Goal: Task Accomplishment & Management: Use online tool/utility

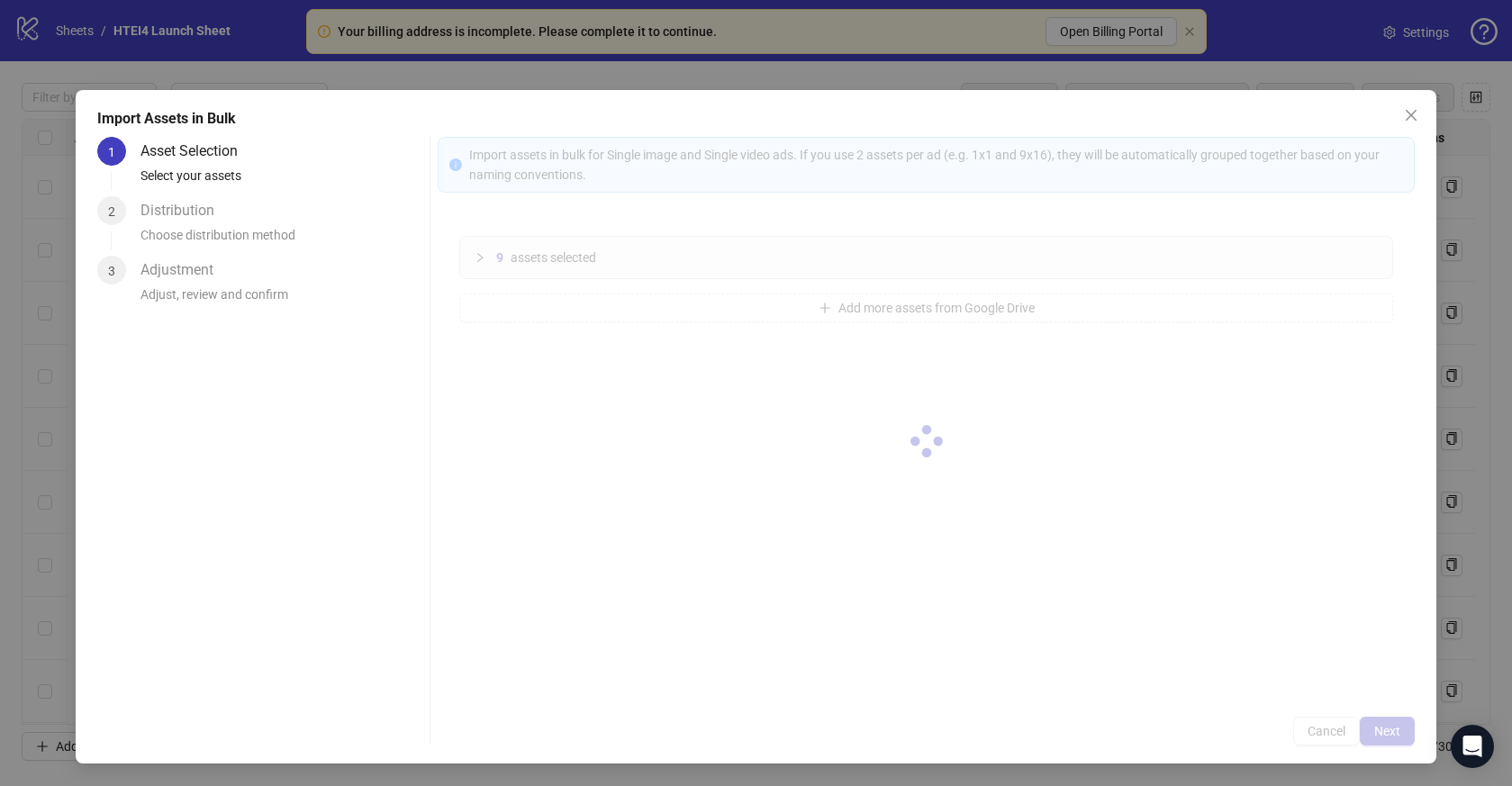
scroll to position [16243, 0]
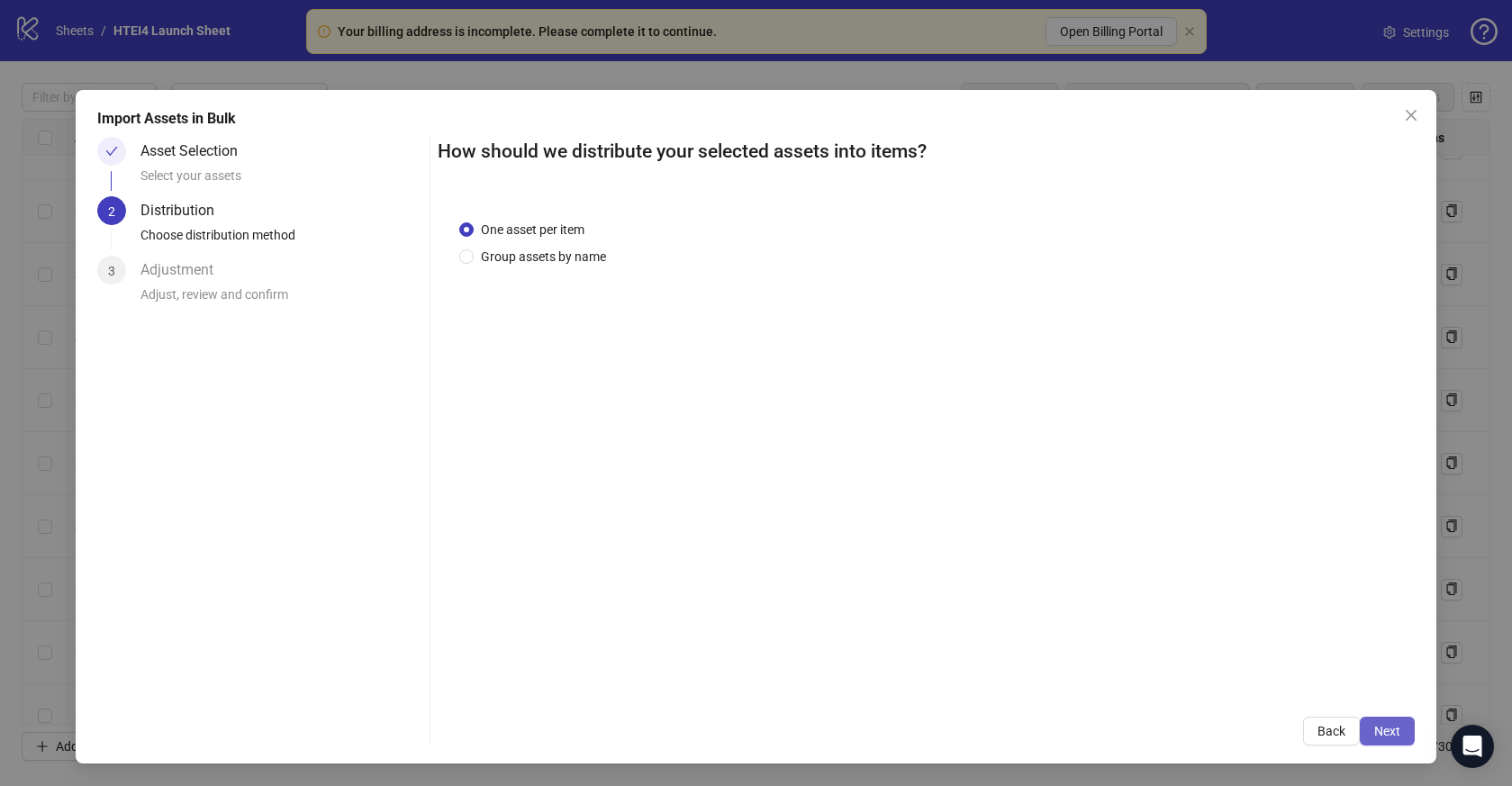
click at [1406, 724] on button "Next" at bounding box center [1388, 731] width 55 height 29
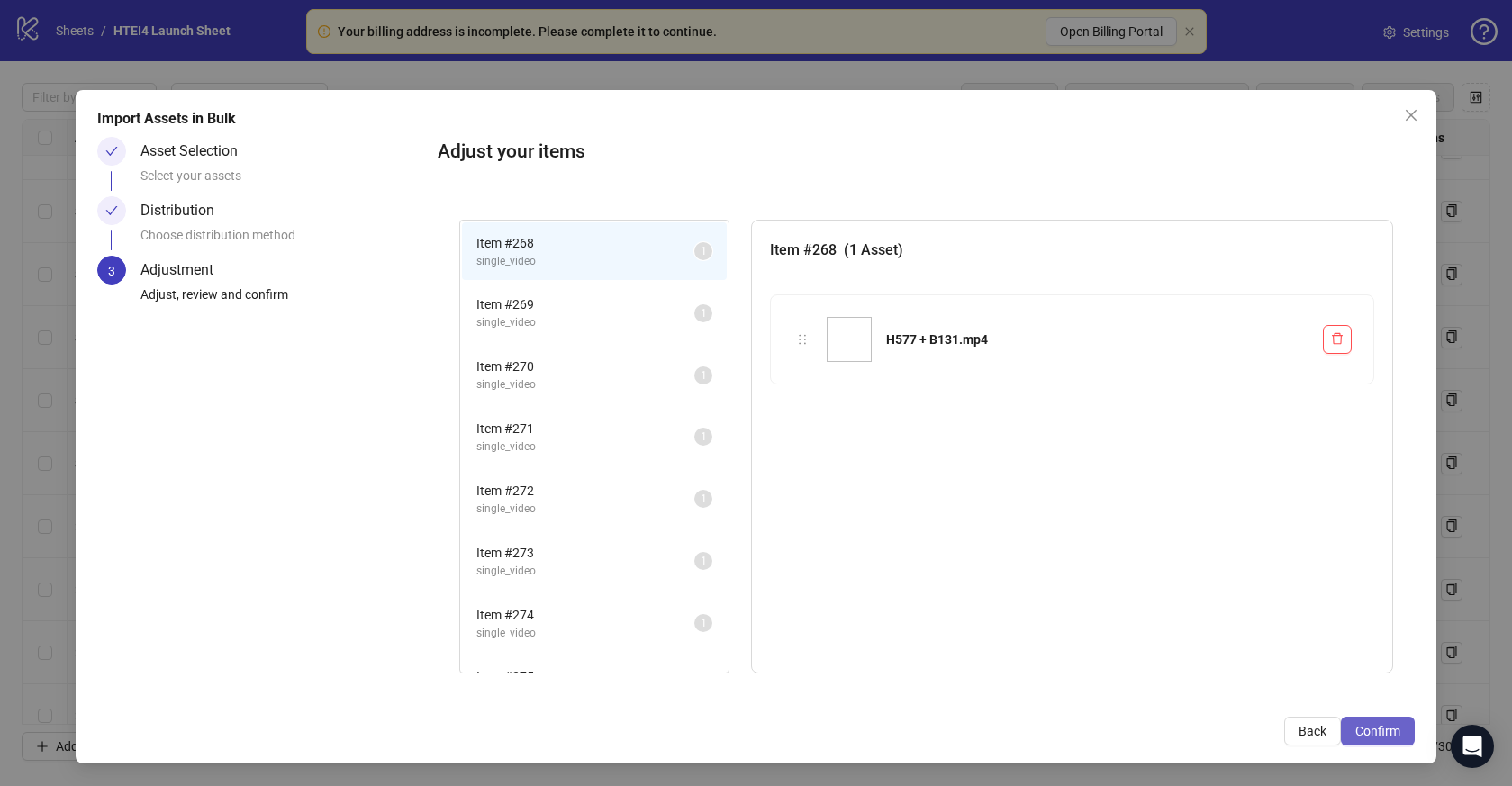
click at [1387, 732] on span "Confirm" at bounding box center [1378, 732] width 45 height 15
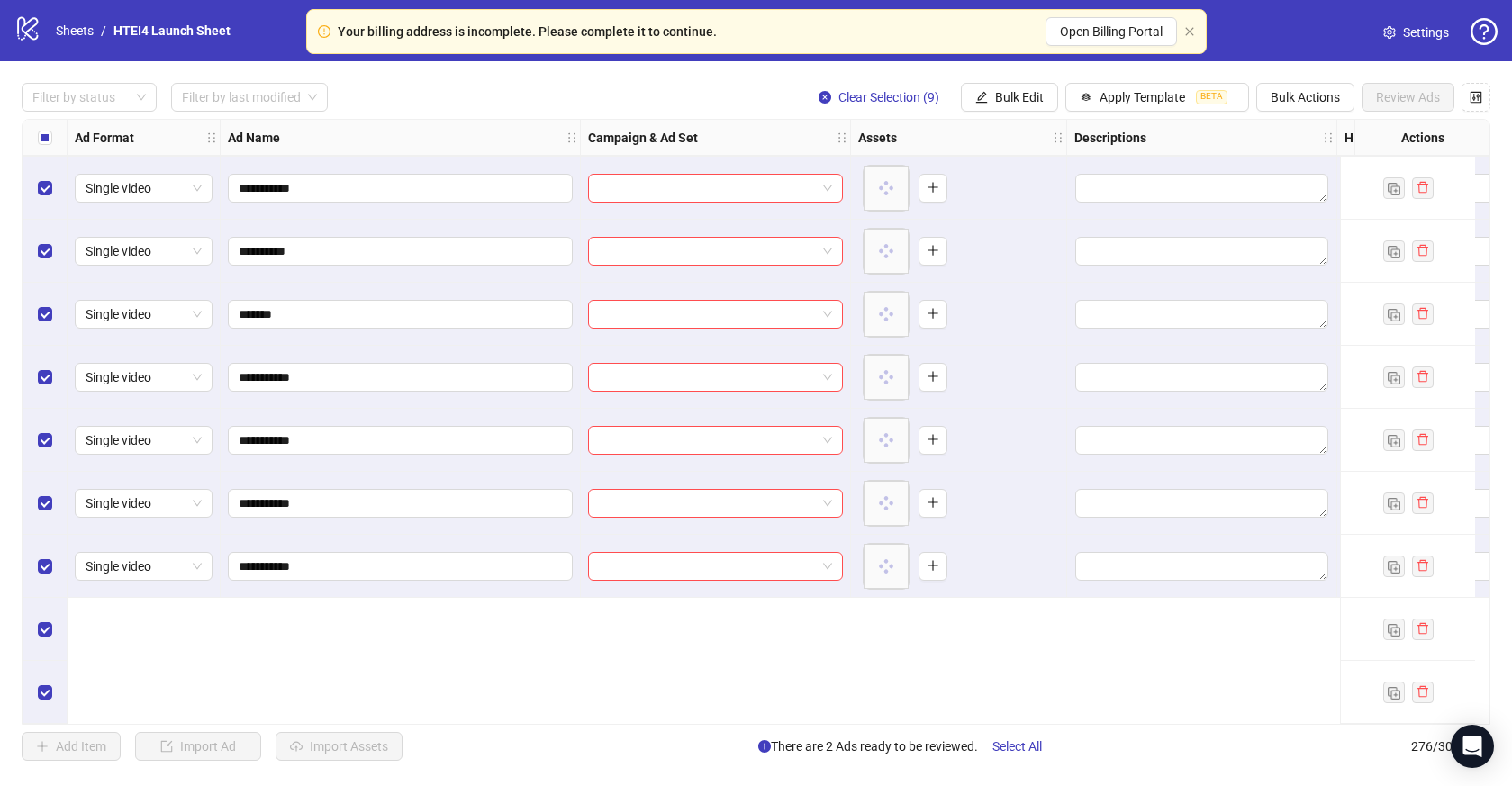
scroll to position [16613, 0]
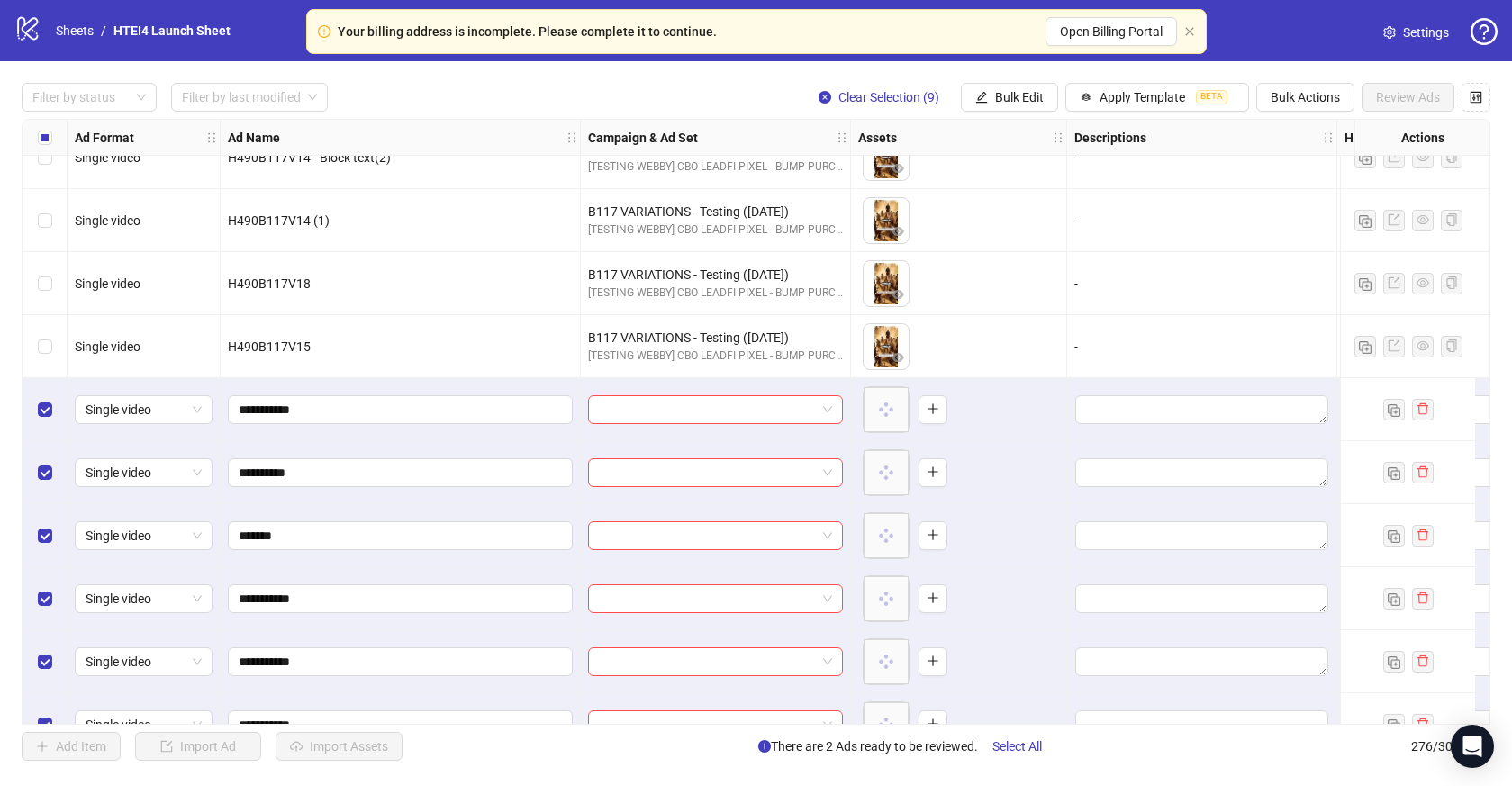
click at [711, 401] on div "Ad Format Ad Name Campaign & Ad Set Assets Descriptions Headlines Primary Texts…" at bounding box center [756, 422] width 1469 height 607
click at [726, 422] on input "search" at bounding box center [708, 410] width 217 height 27
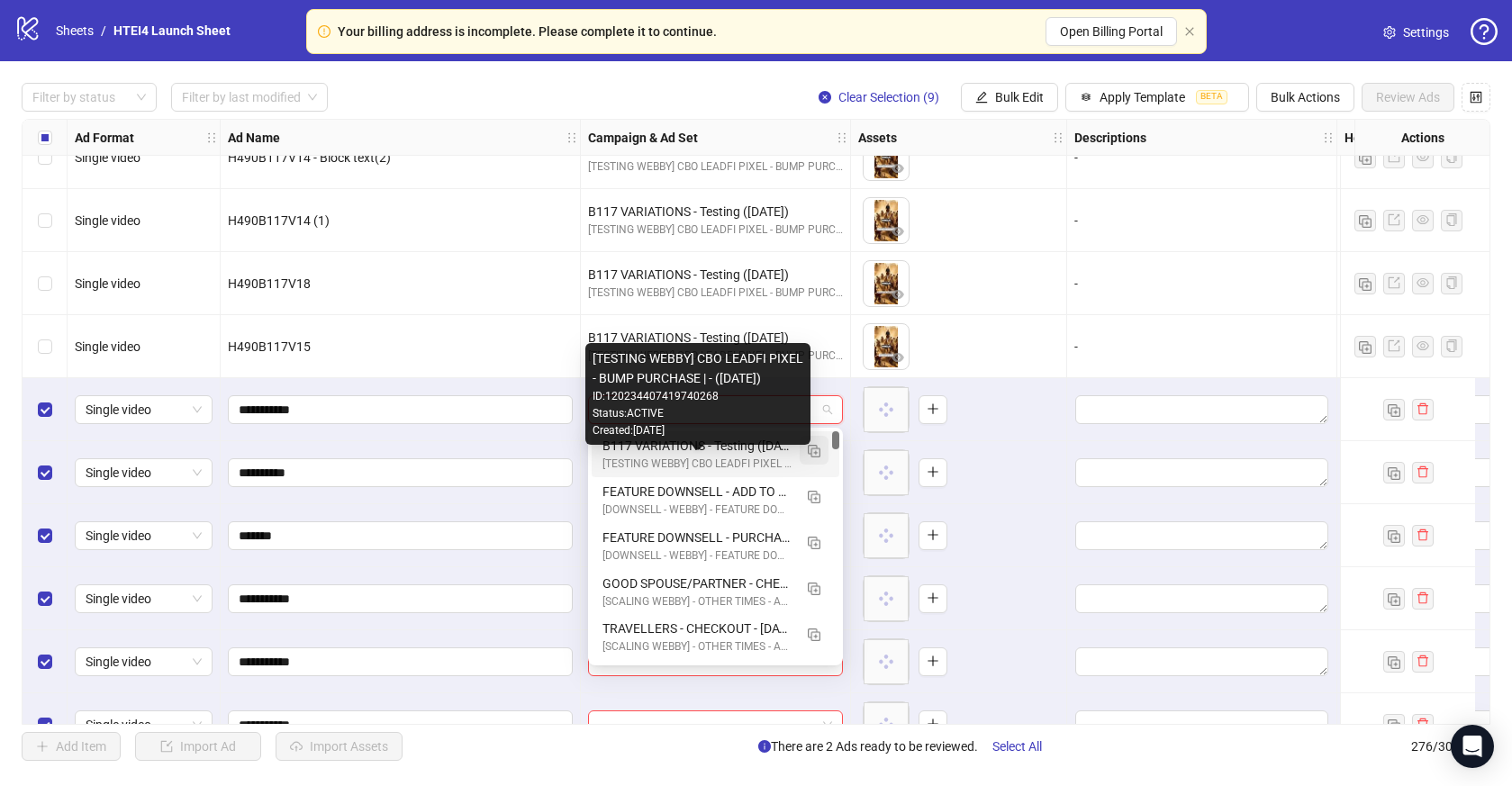
click at [823, 452] on button "button" at bounding box center [814, 450] width 29 height 29
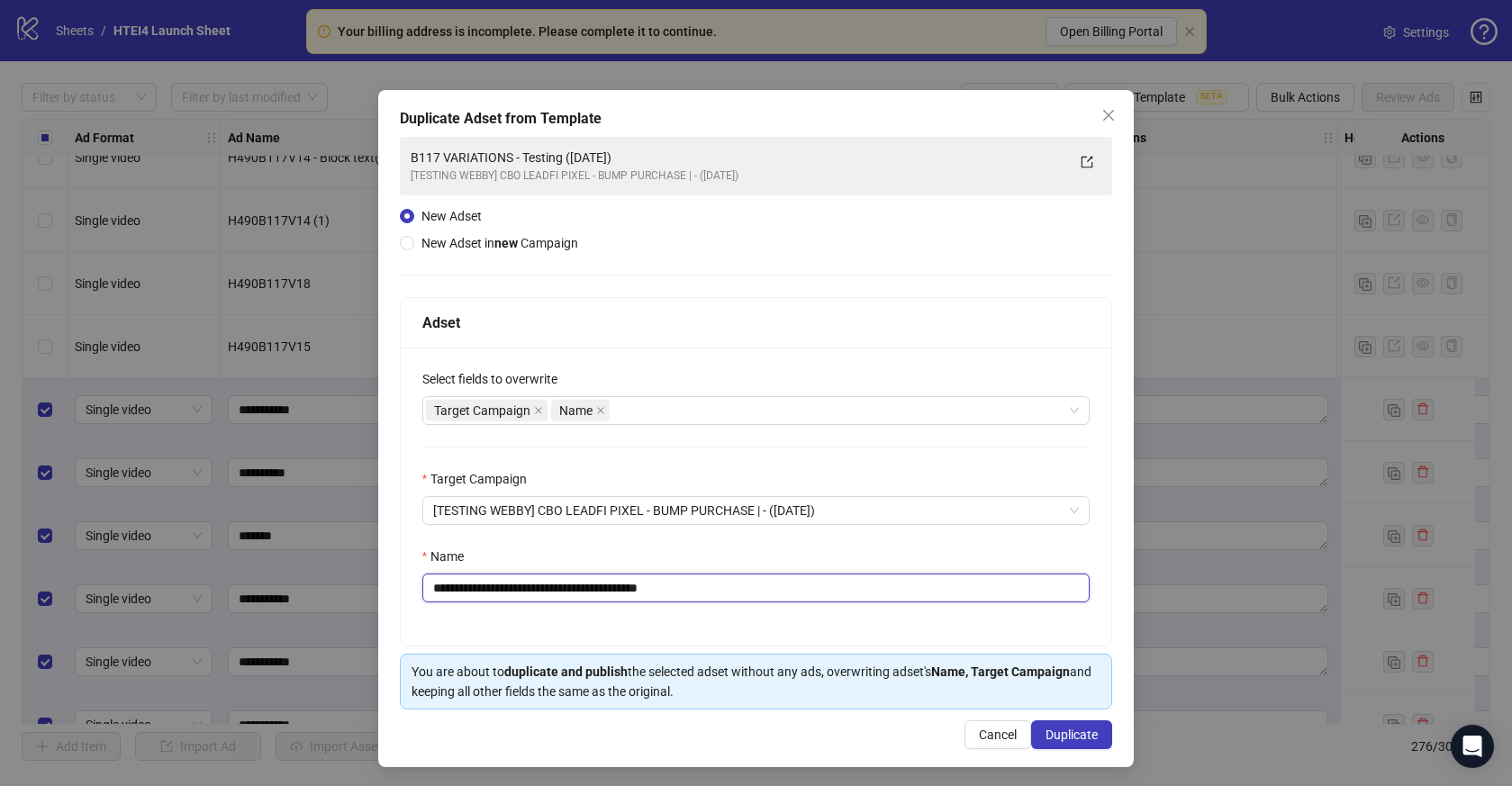
drag, startPoint x: 464, startPoint y: 592, endPoint x: 421, endPoint y: 592, distance: 43.0
click at [422, 592] on div "**********" at bounding box center [756, 587] width 668 height 29
click at [519, 588] on input "**********" at bounding box center [756, 587] width 668 height 29
click at [533, 589] on input "**********" at bounding box center [756, 587] width 668 height 29
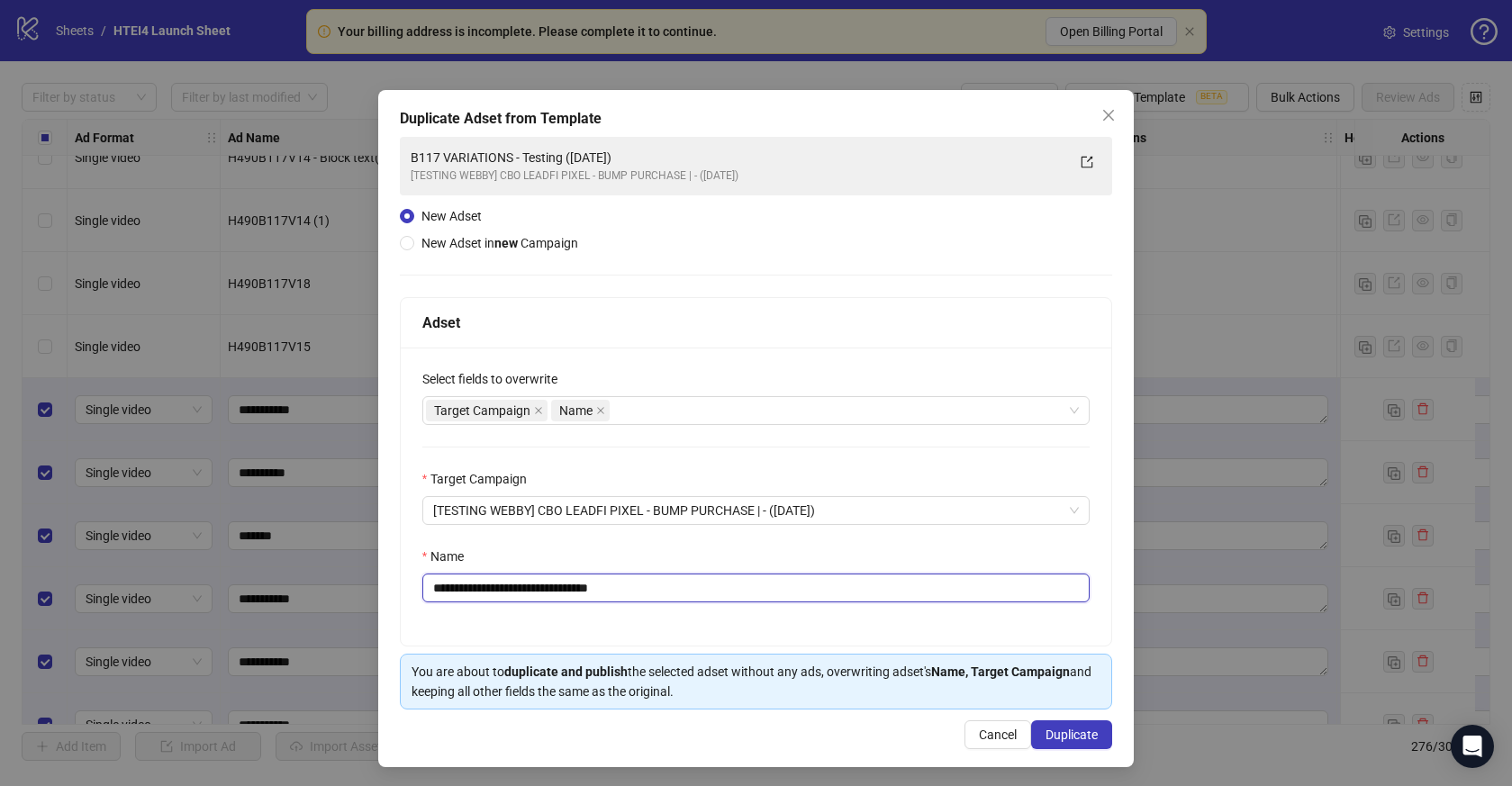
click at [548, 584] on input "**********" at bounding box center [756, 587] width 668 height 29
click at [549, 585] on input "**********" at bounding box center [756, 587] width 668 height 29
drag, startPoint x: 619, startPoint y: 587, endPoint x: 721, endPoint y: 585, distance: 102.0
click at [717, 587] on input "**********" at bounding box center [756, 587] width 668 height 29
type input "**********"
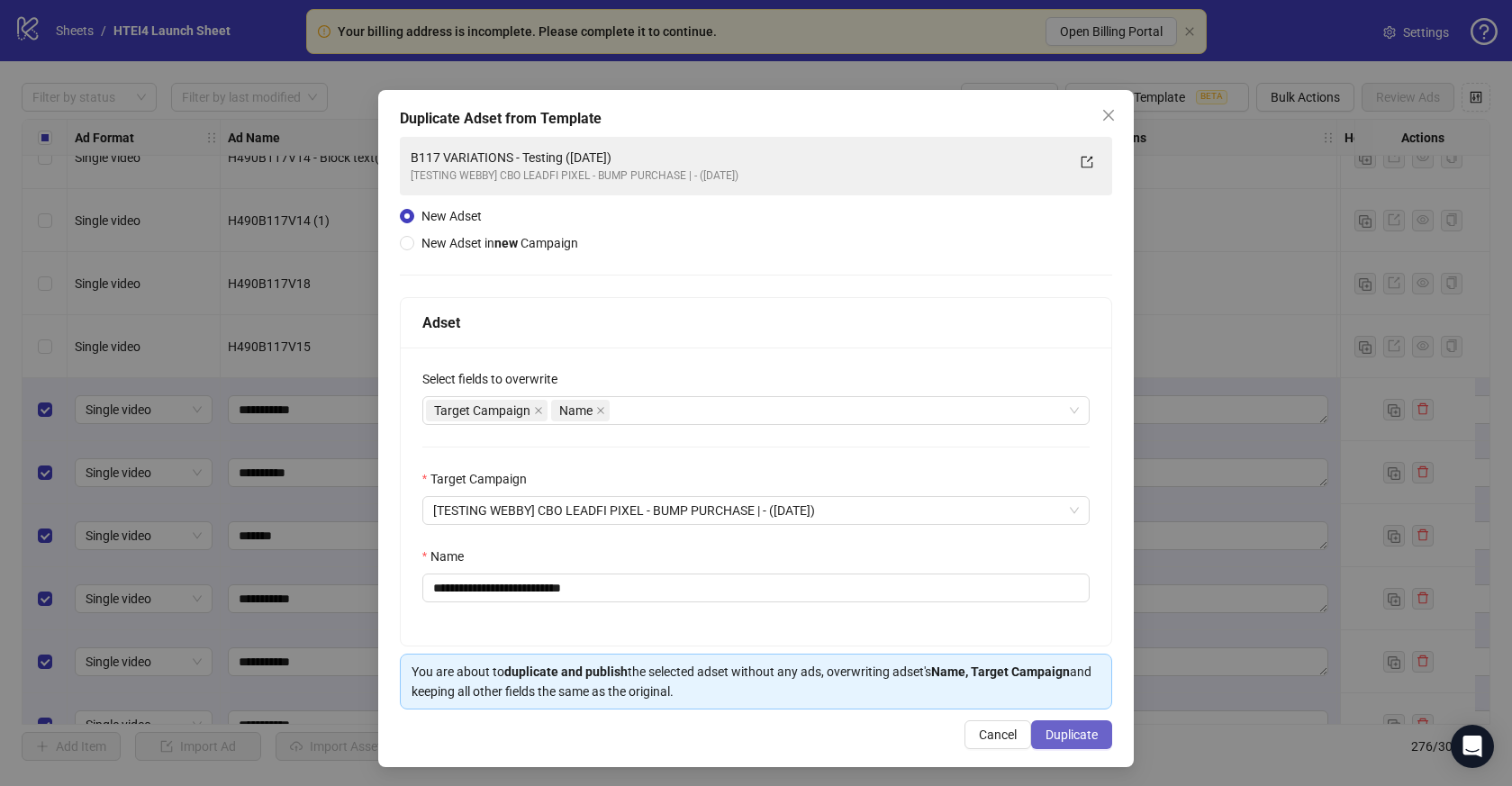
click at [1048, 738] on span "Duplicate" at bounding box center [1071, 735] width 52 height 15
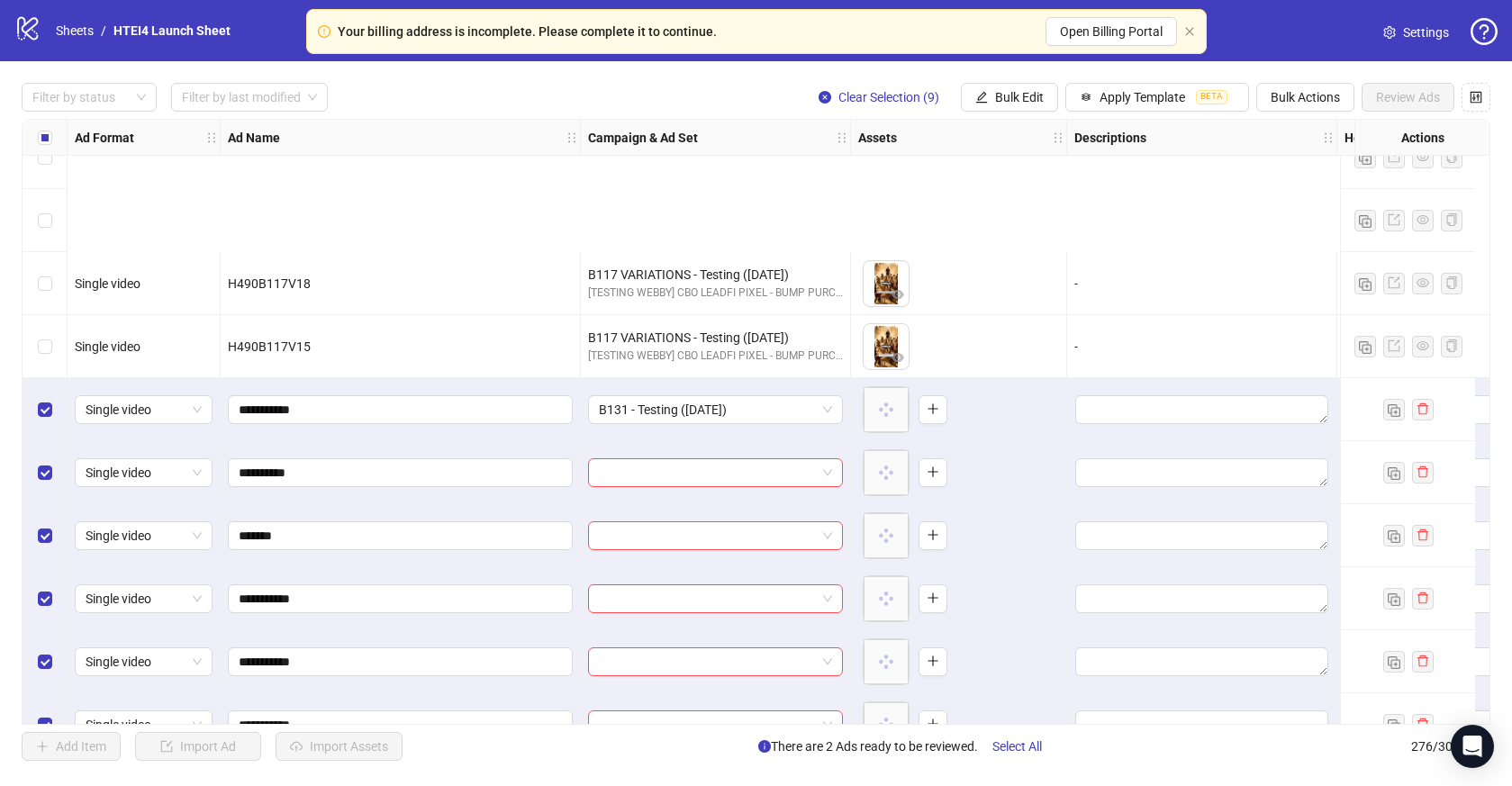
scroll to position [16841, 0]
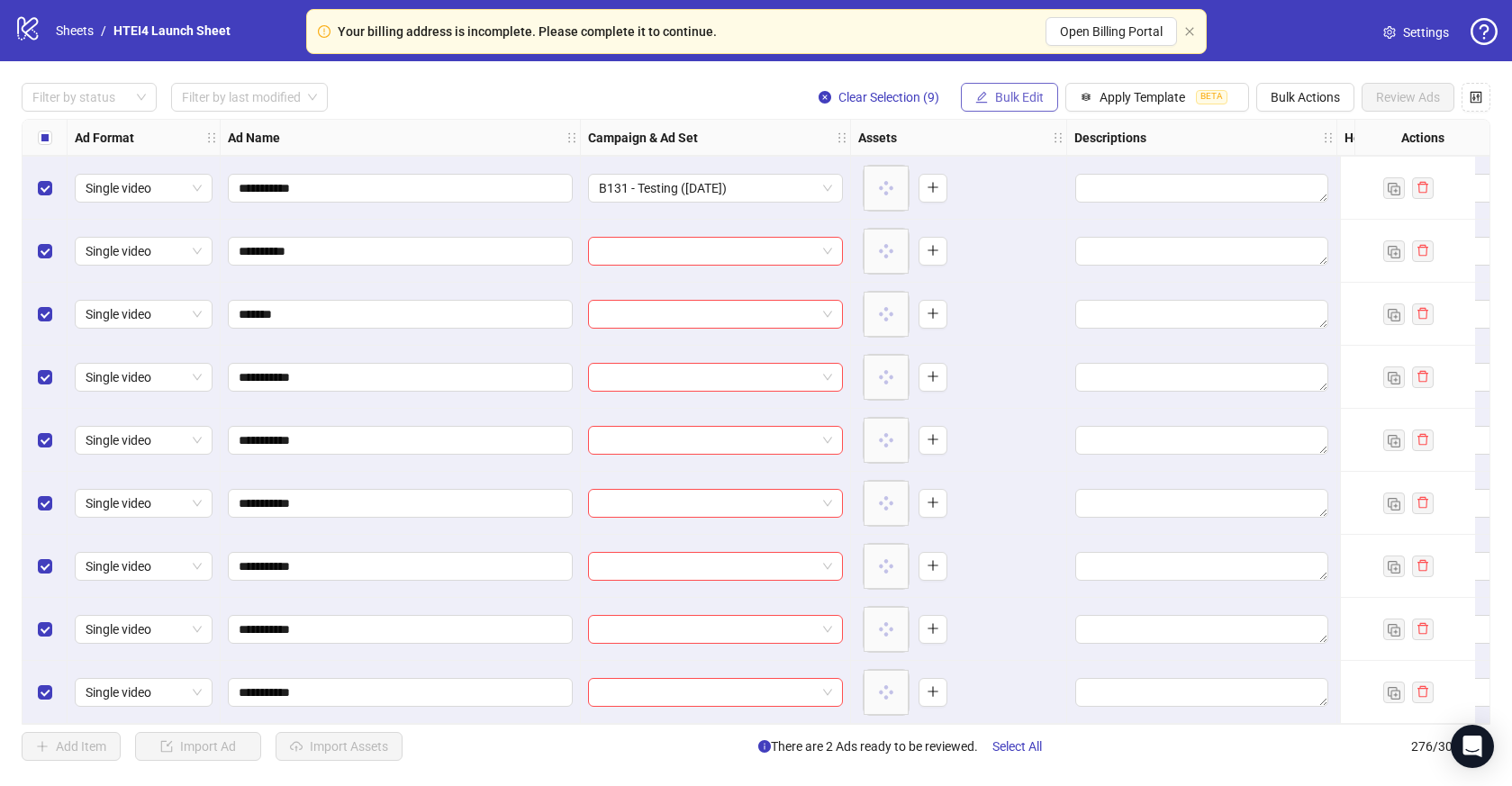
click at [1052, 102] on button "Bulk Edit" at bounding box center [1010, 97] width 98 height 29
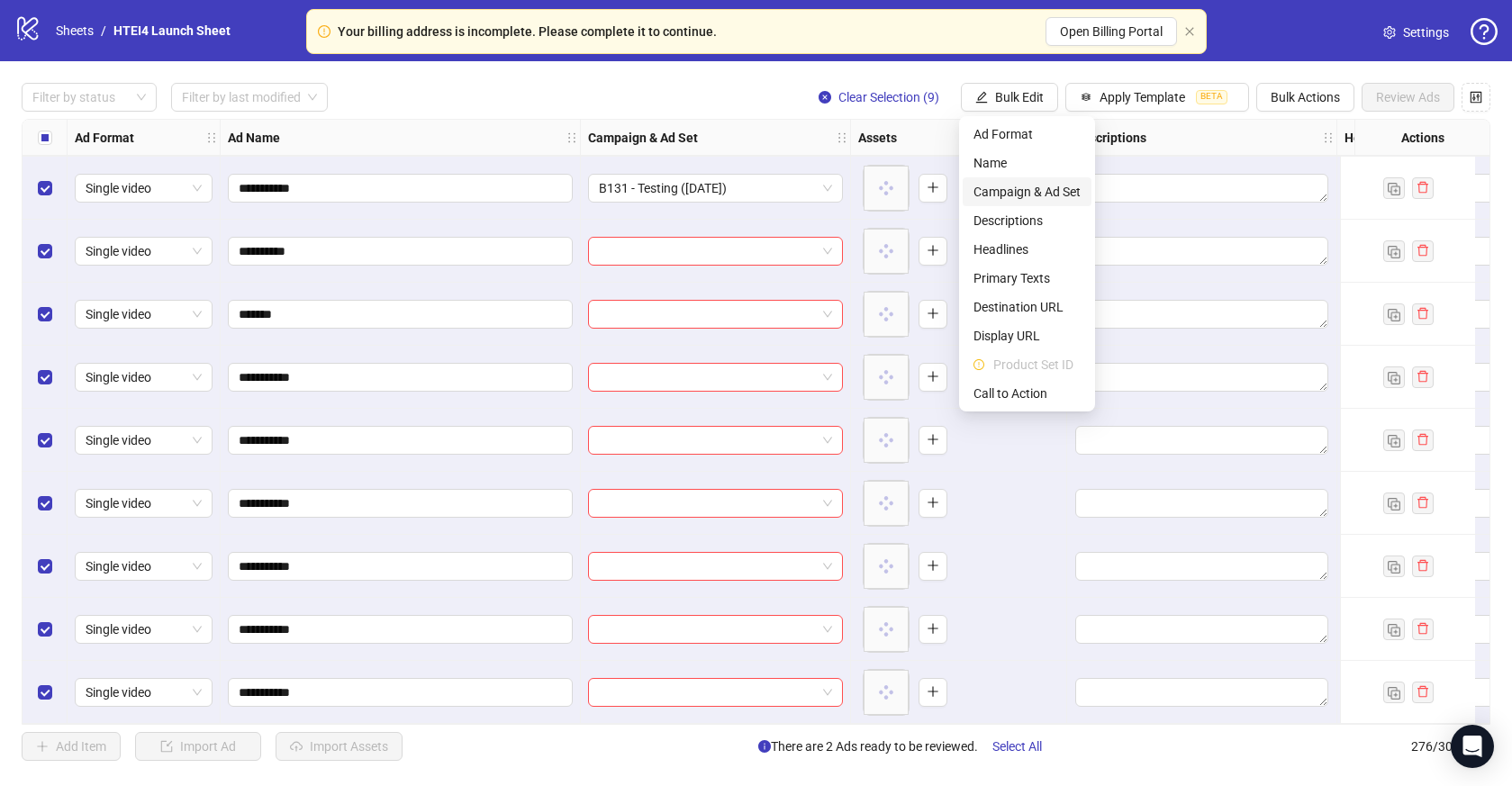
click at [1039, 190] on span "Campaign & Ad Set" at bounding box center [1027, 192] width 107 height 20
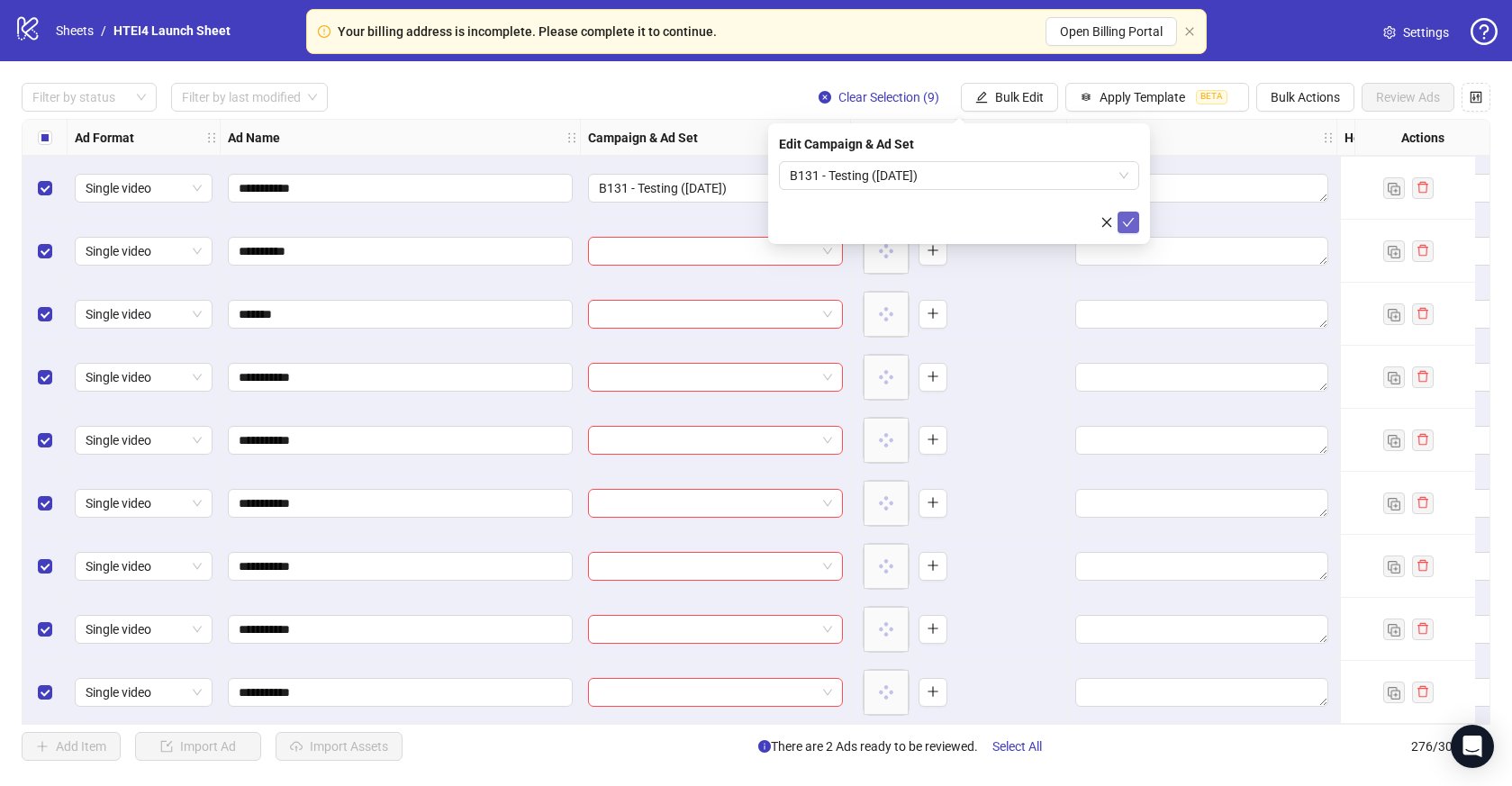
click at [1119, 218] on button "submit" at bounding box center [1128, 222] width 21 height 21
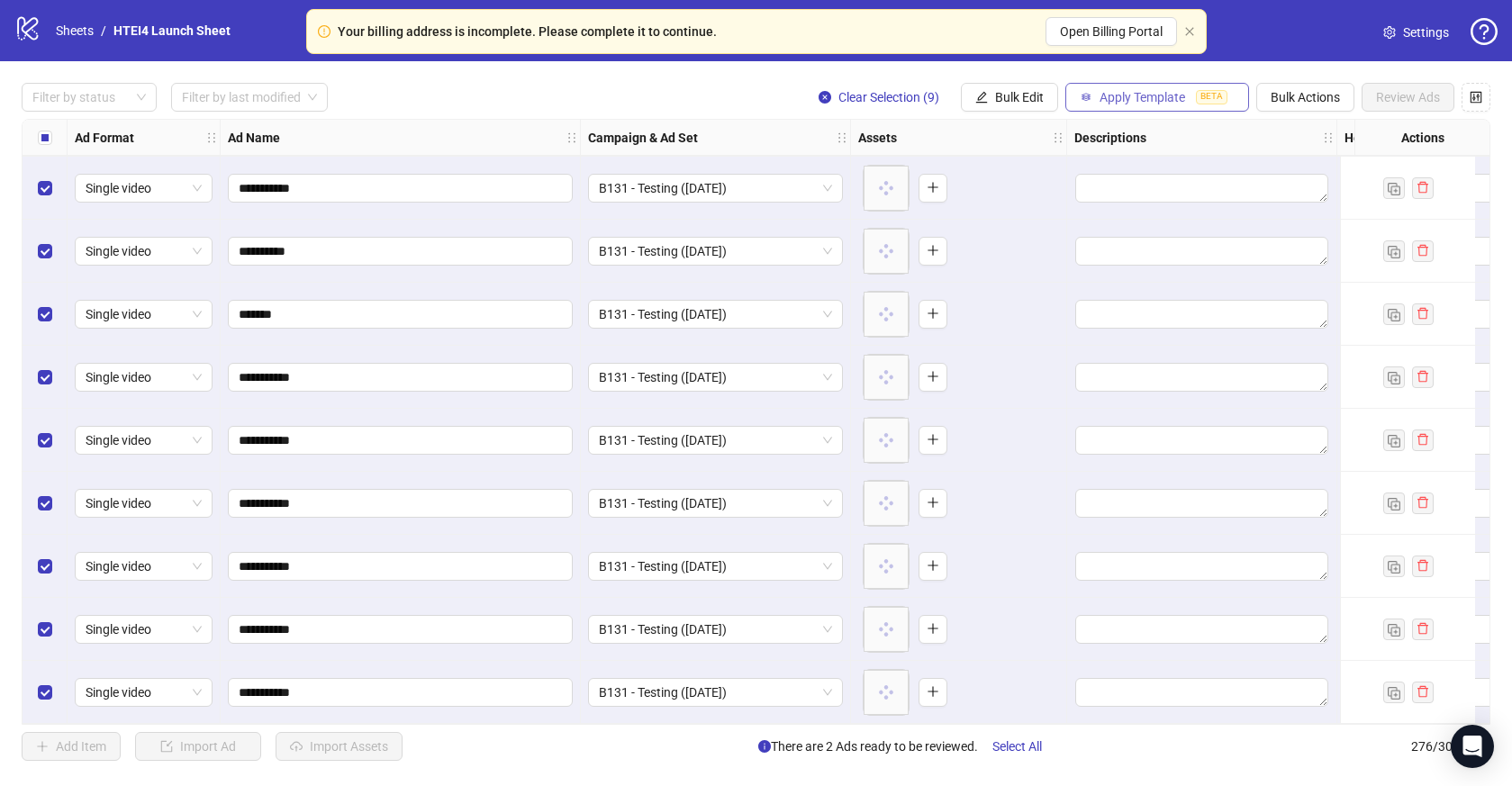
click at [1137, 98] on span "Apply Template" at bounding box center [1142, 98] width 86 height 15
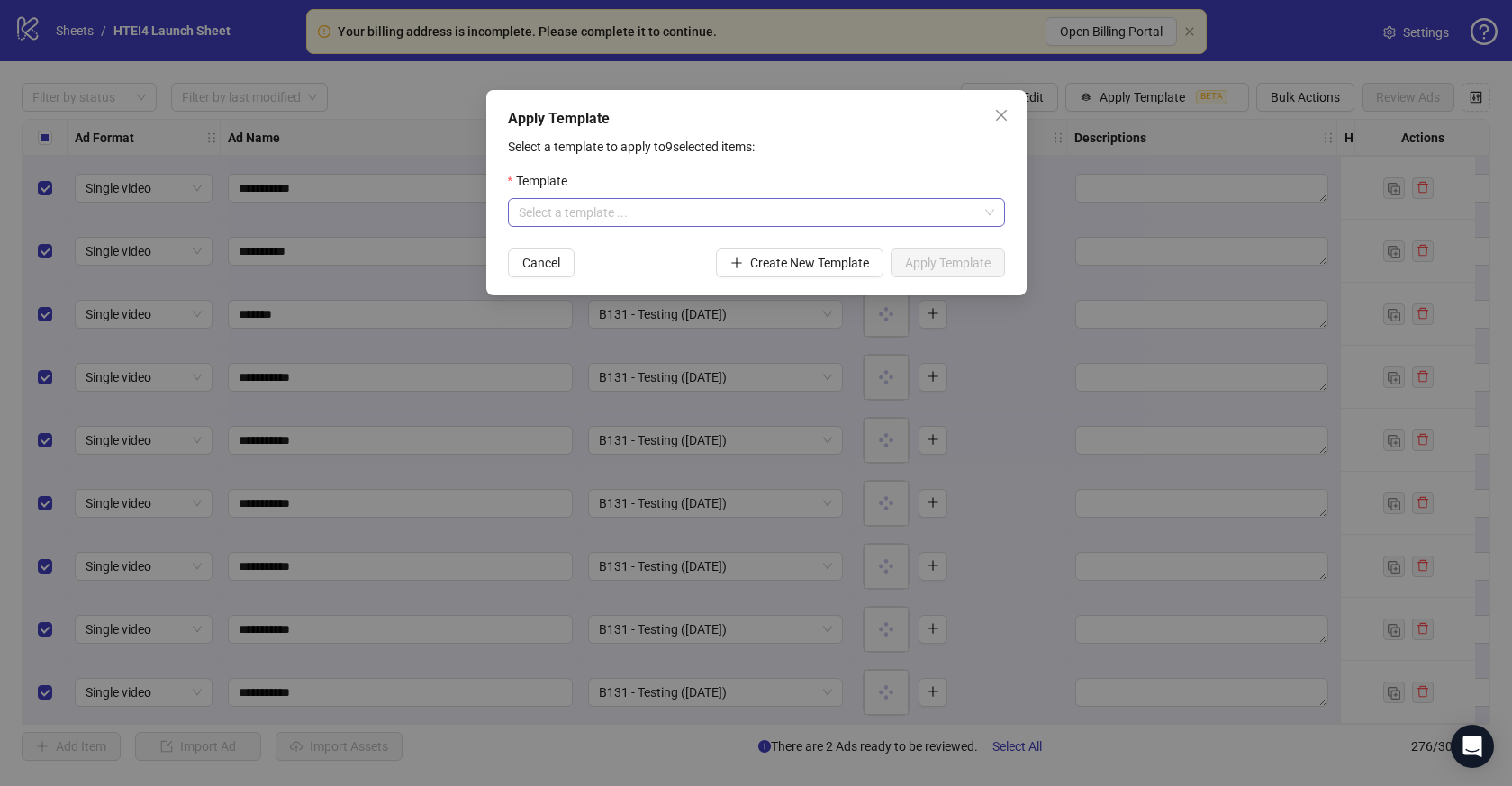
click at [872, 217] on input "search" at bounding box center [748, 212] width 459 height 27
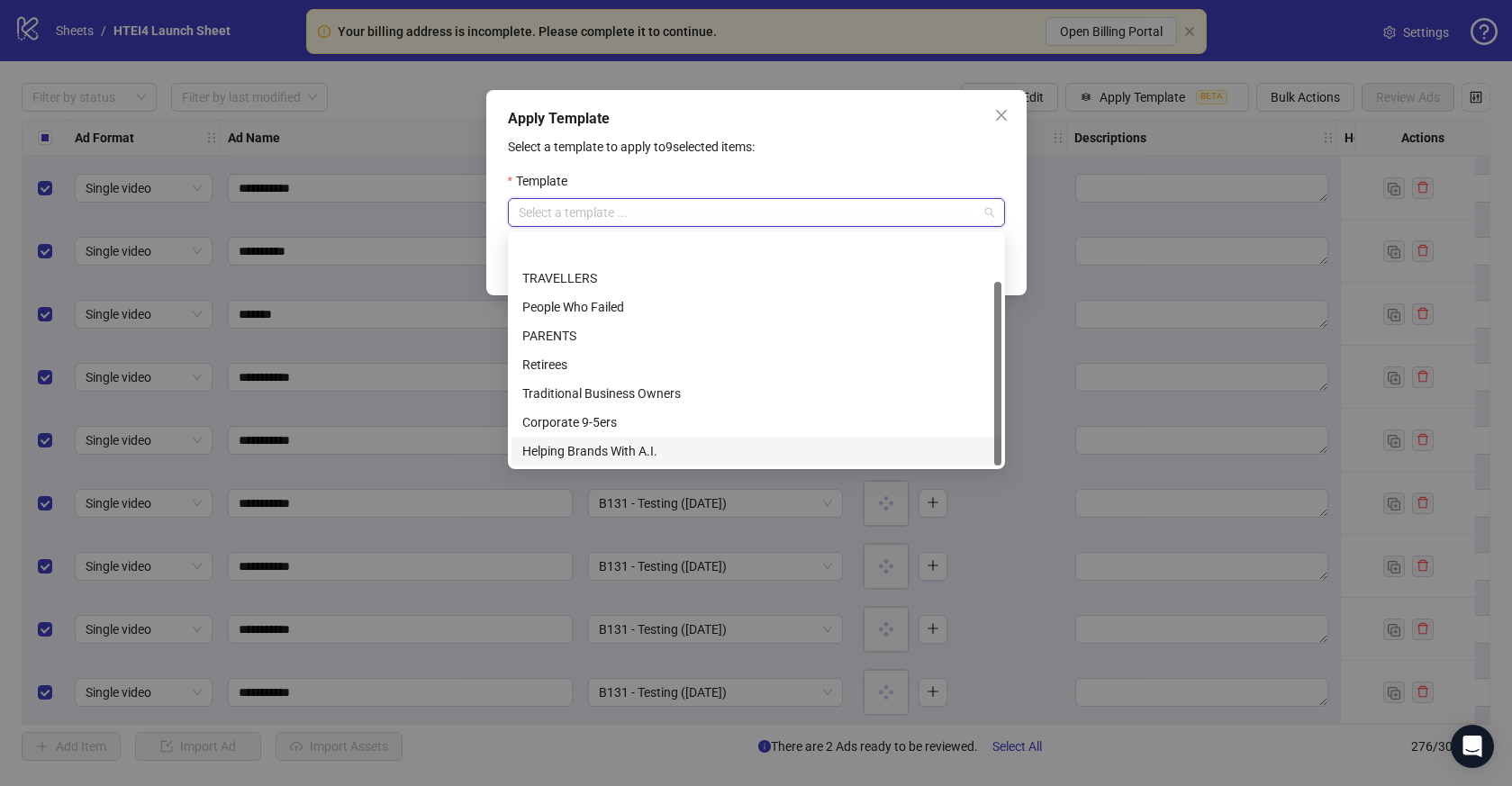
scroll to position [58, 0]
click at [615, 448] on div "Webinar VIP Template" at bounding box center [756, 452] width 468 height 20
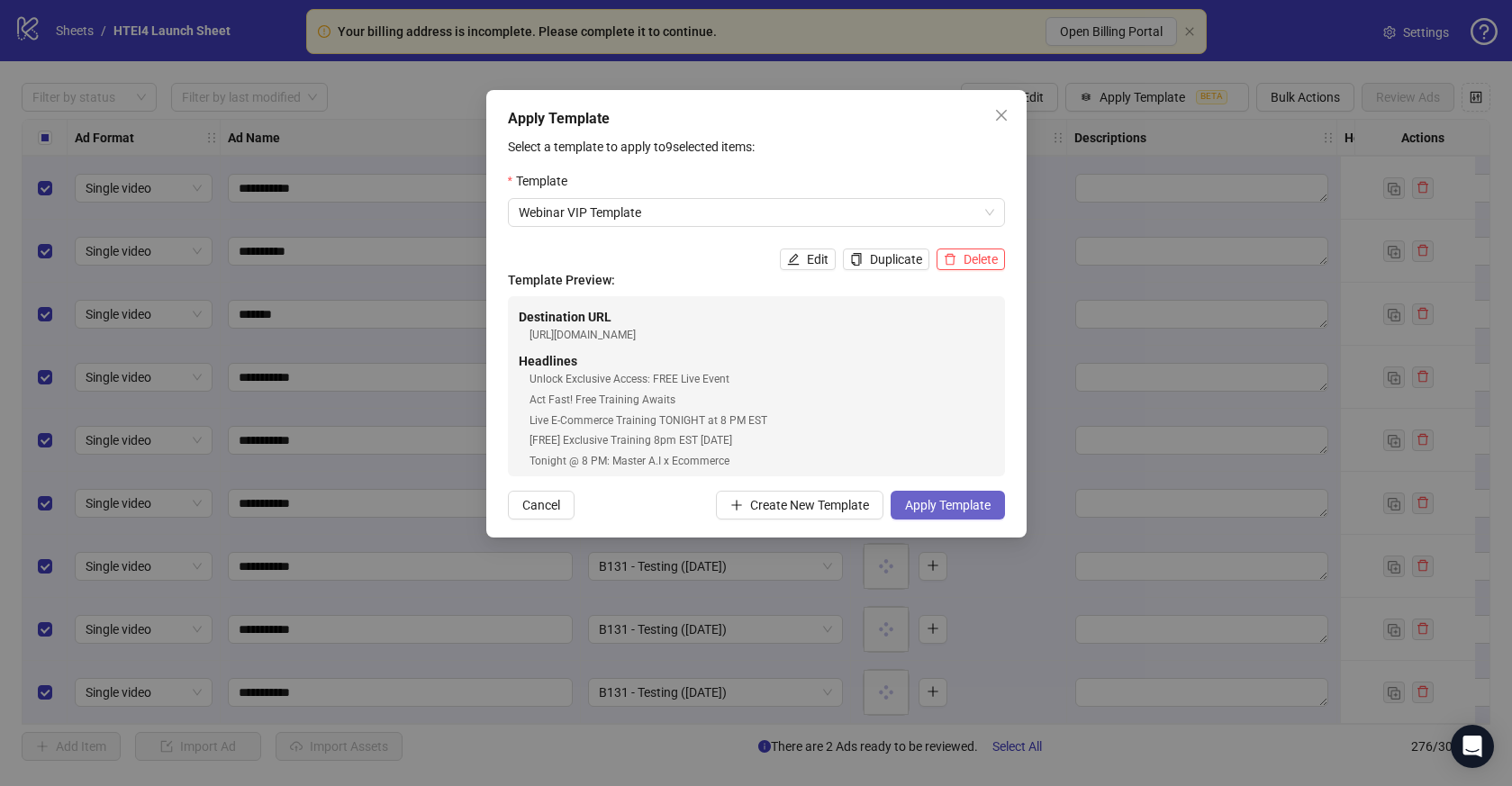
click at [941, 503] on span "Apply Template" at bounding box center [948, 505] width 86 height 15
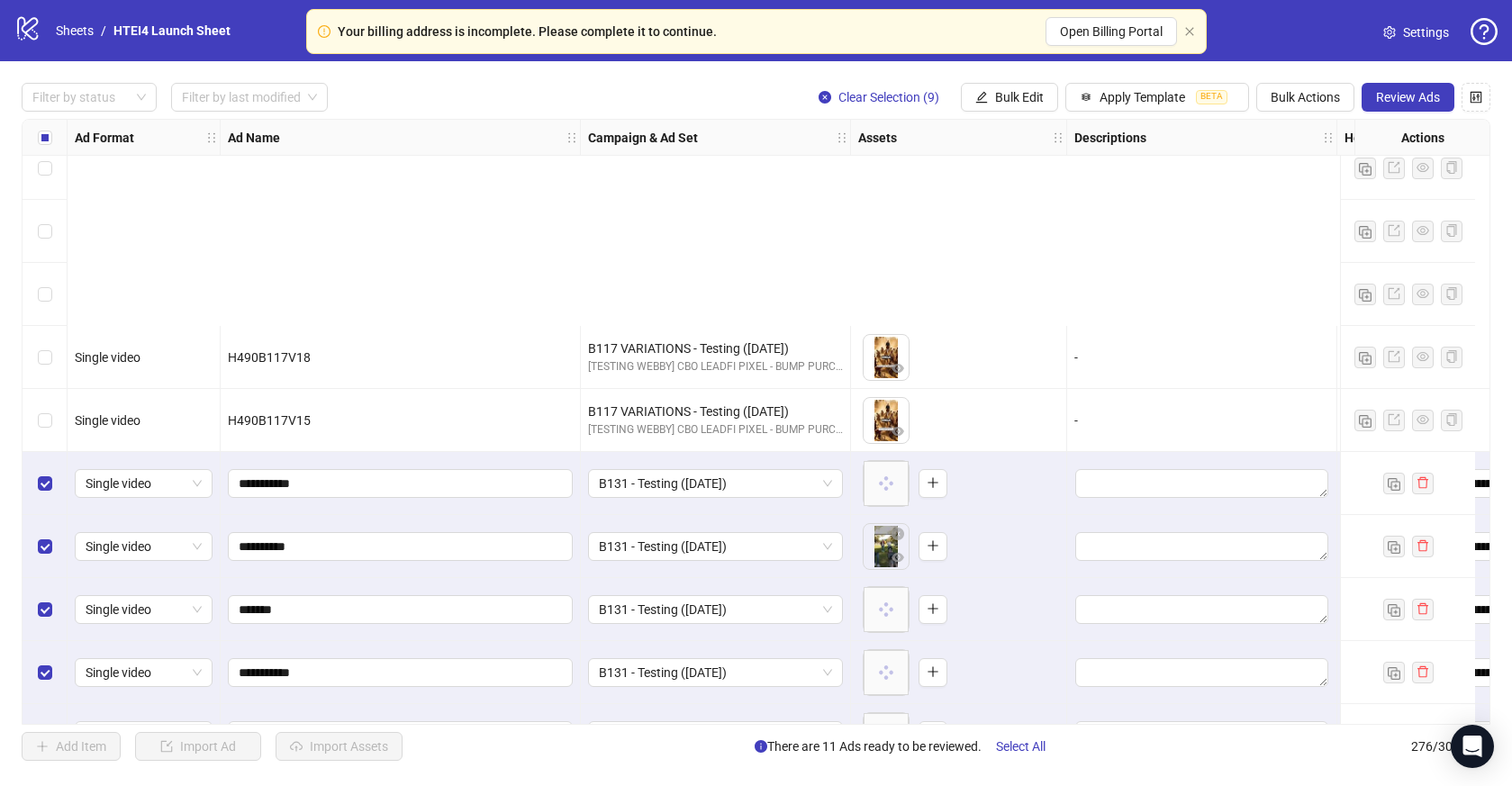
scroll to position [16841, 0]
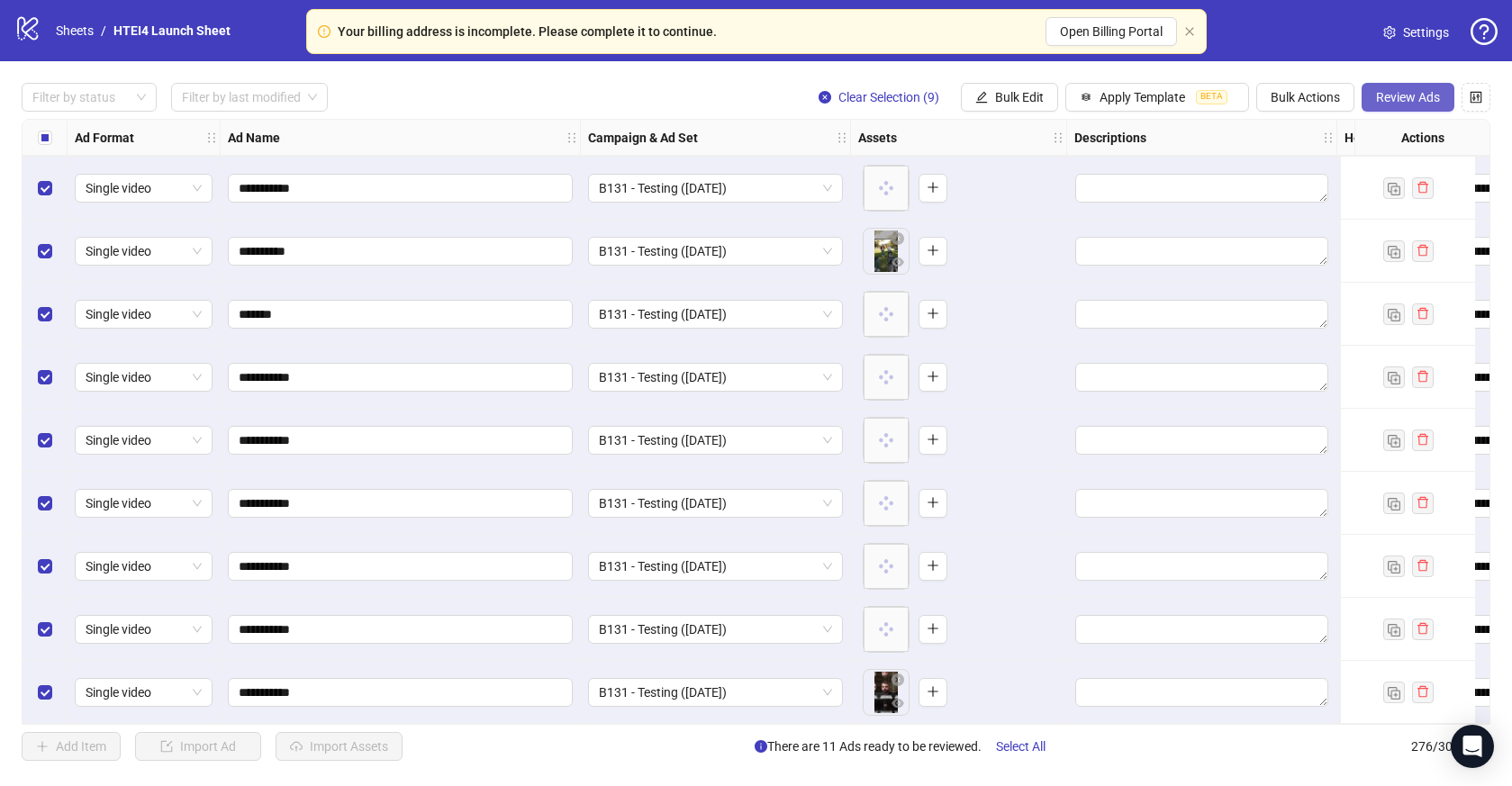
click at [1398, 87] on button "Review Ads" at bounding box center [1408, 97] width 93 height 29
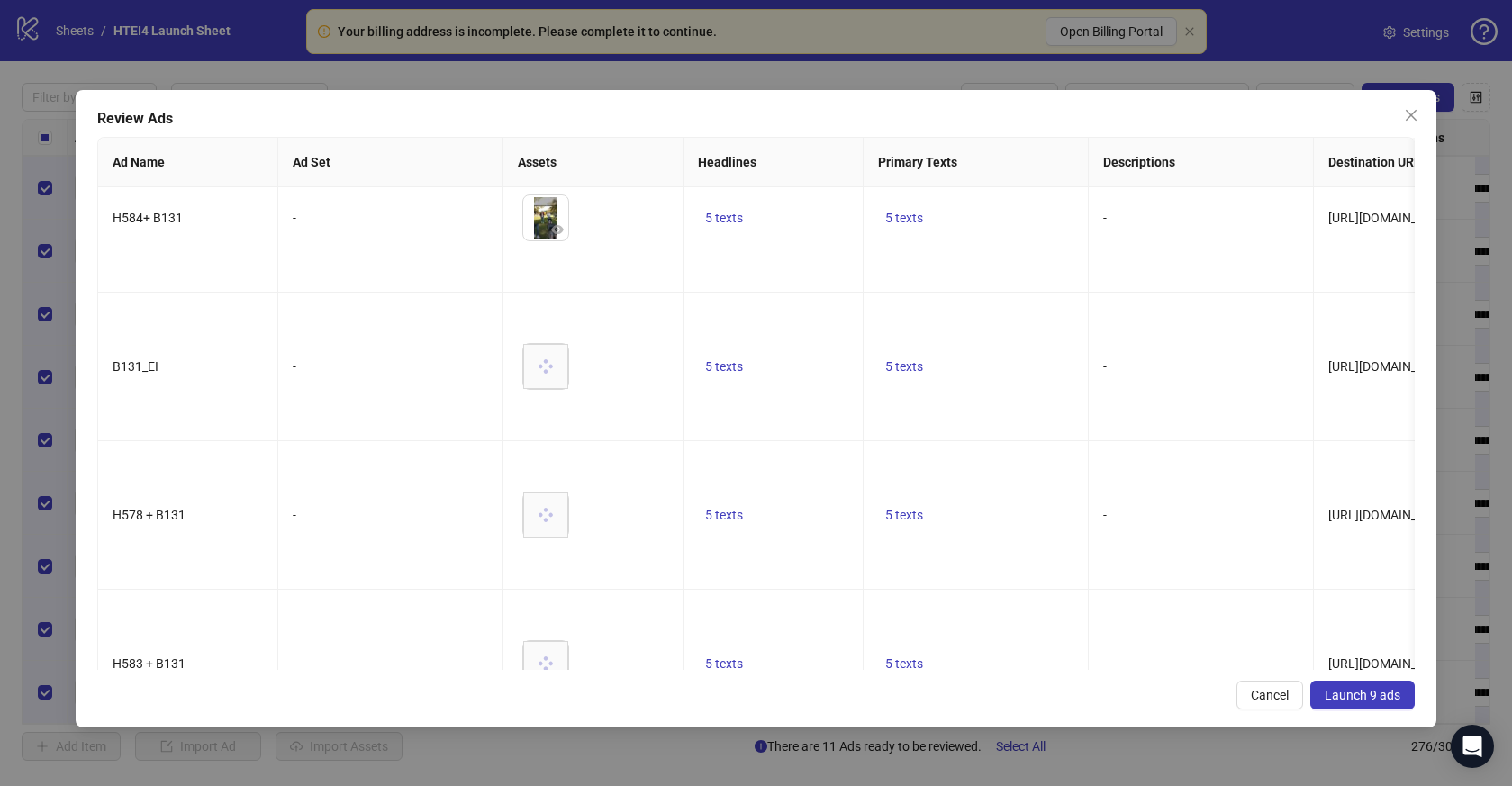
scroll to position [278, 0]
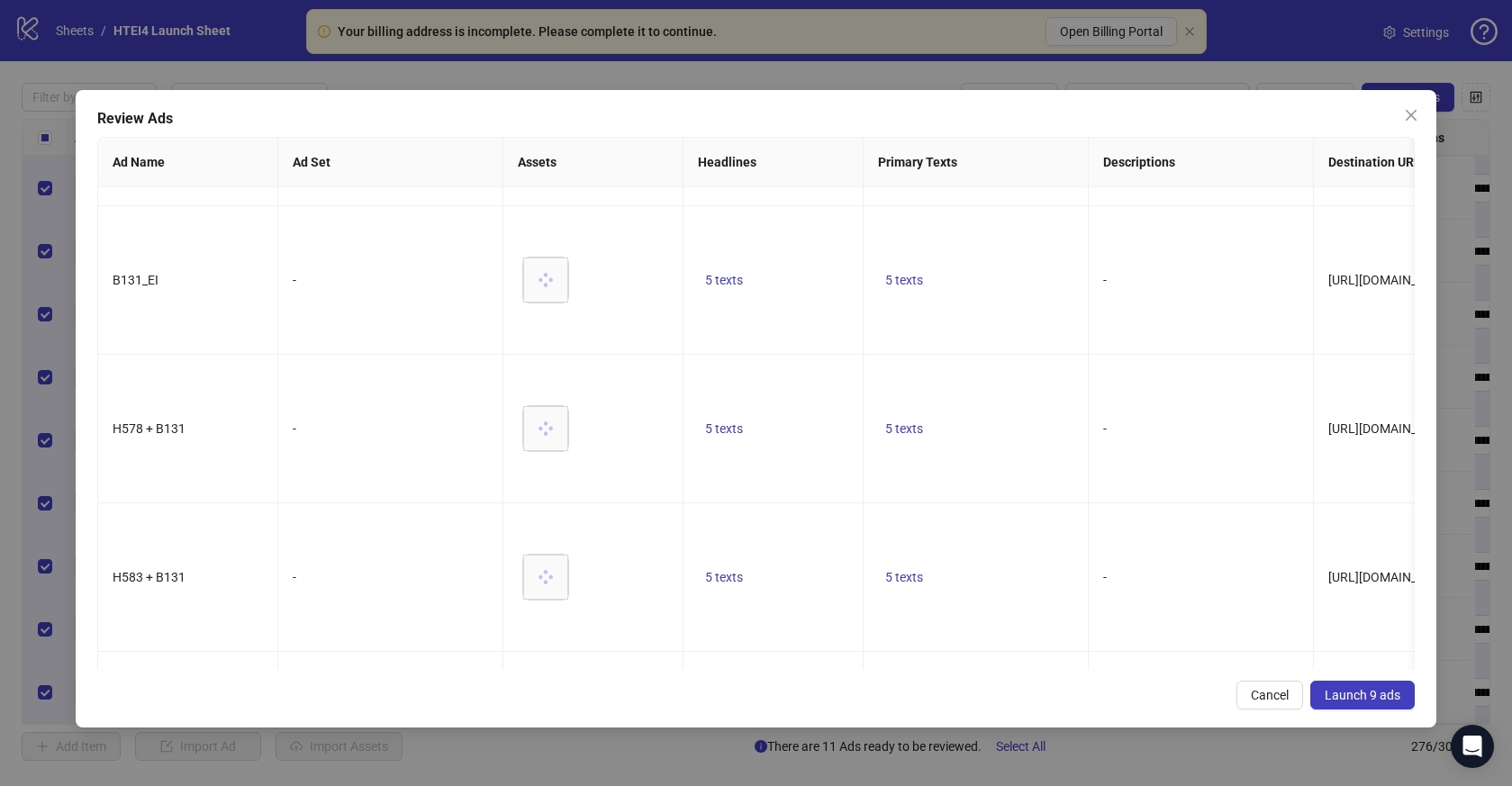
click at [1347, 692] on span "Launch 9 ads" at bounding box center [1363, 696] width 75 height 15
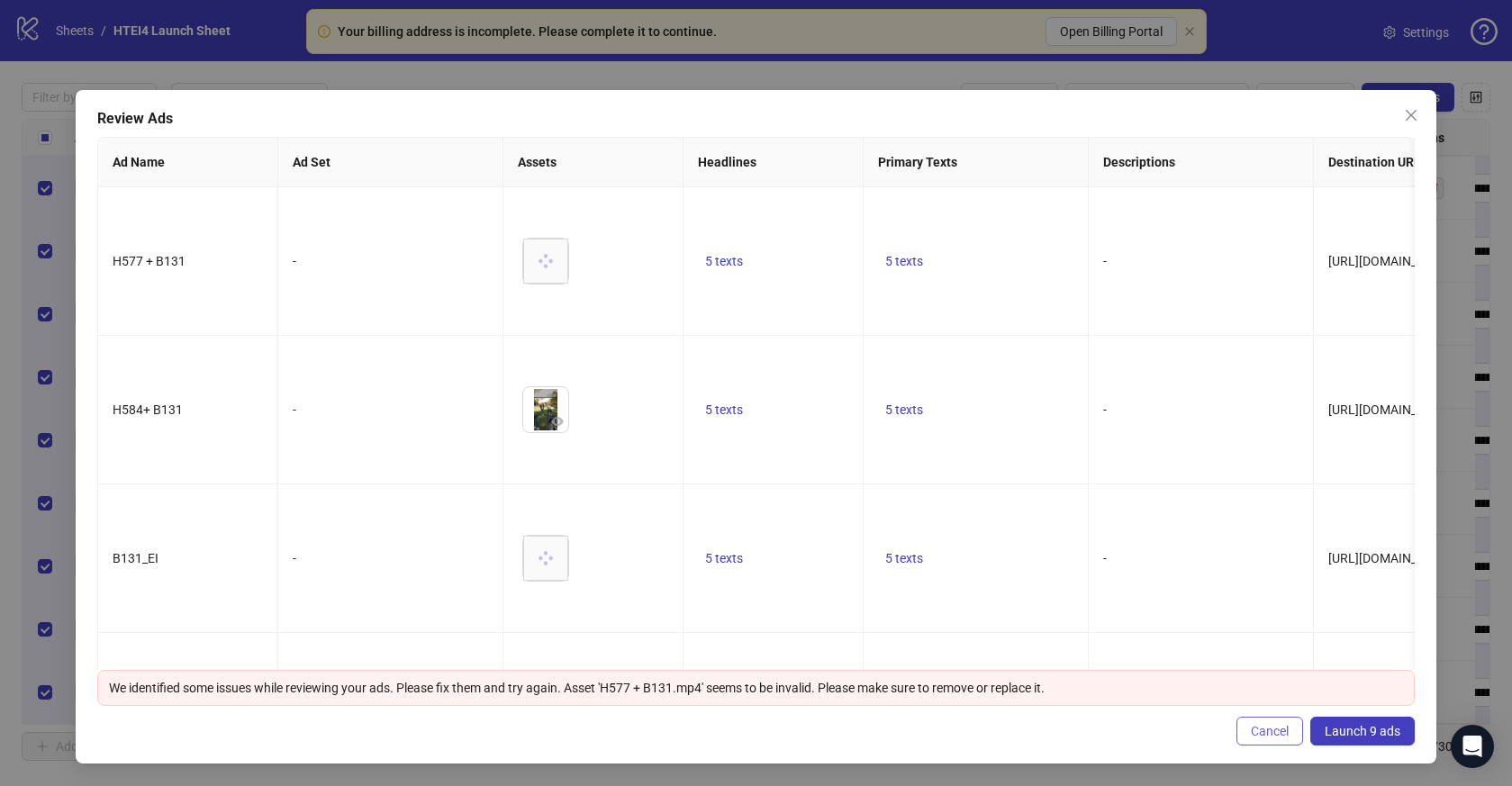
click at [1260, 732] on span "Cancel" at bounding box center [1269, 732] width 38 height 15
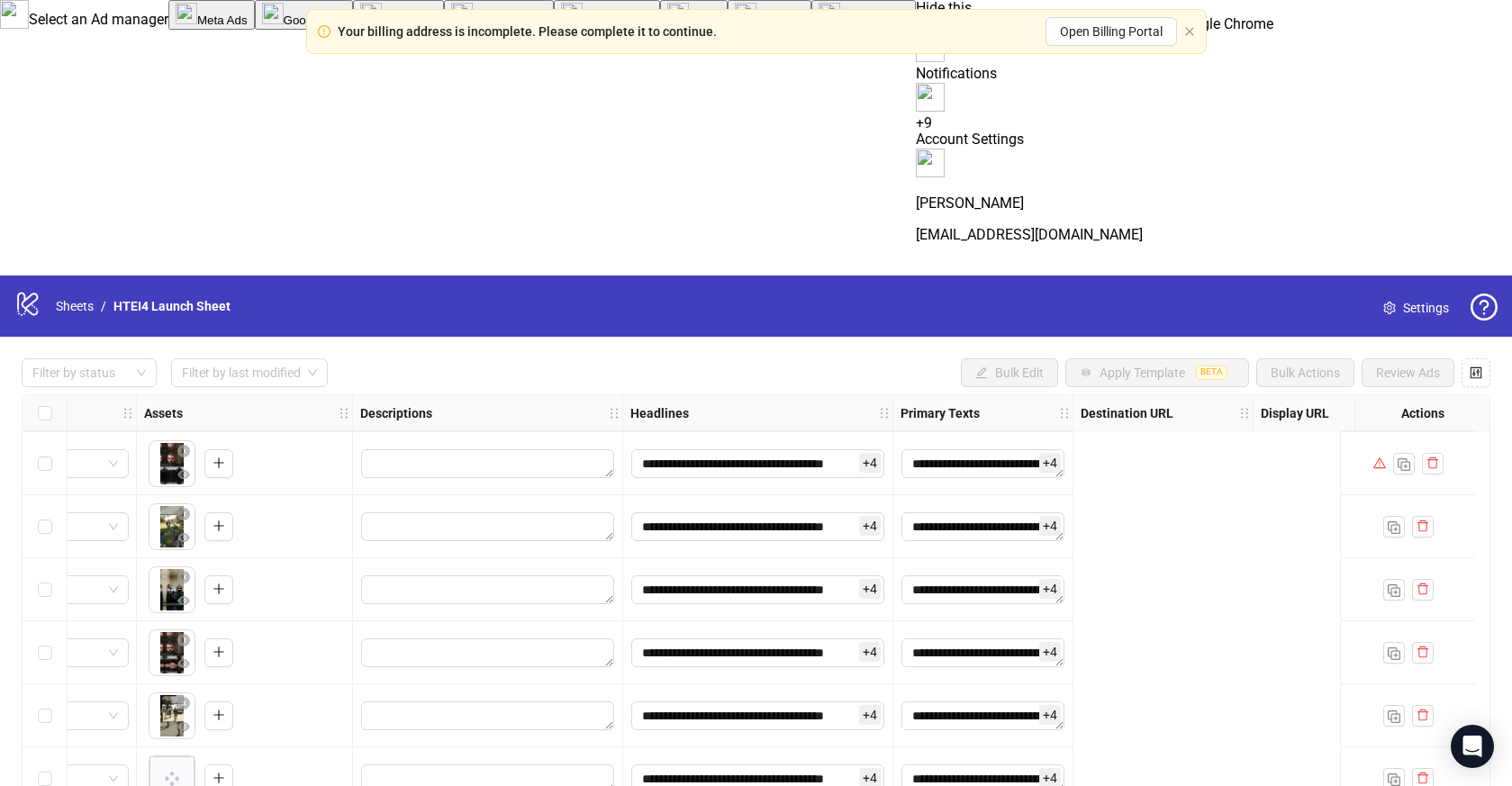
scroll to position [16841, 0]
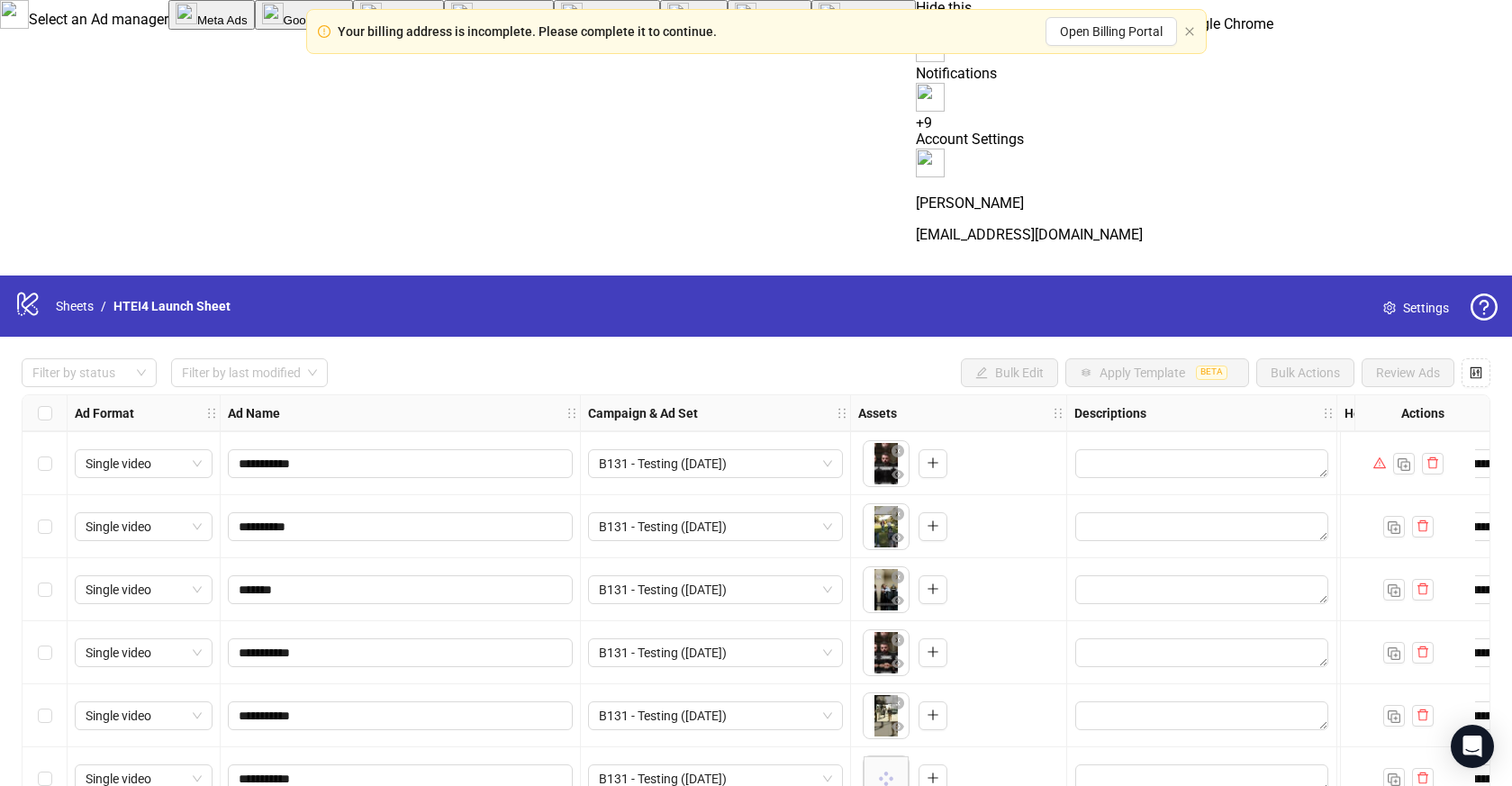
click at [40, 747] on div "Select row 273" at bounding box center [44, 779] width 45 height 64
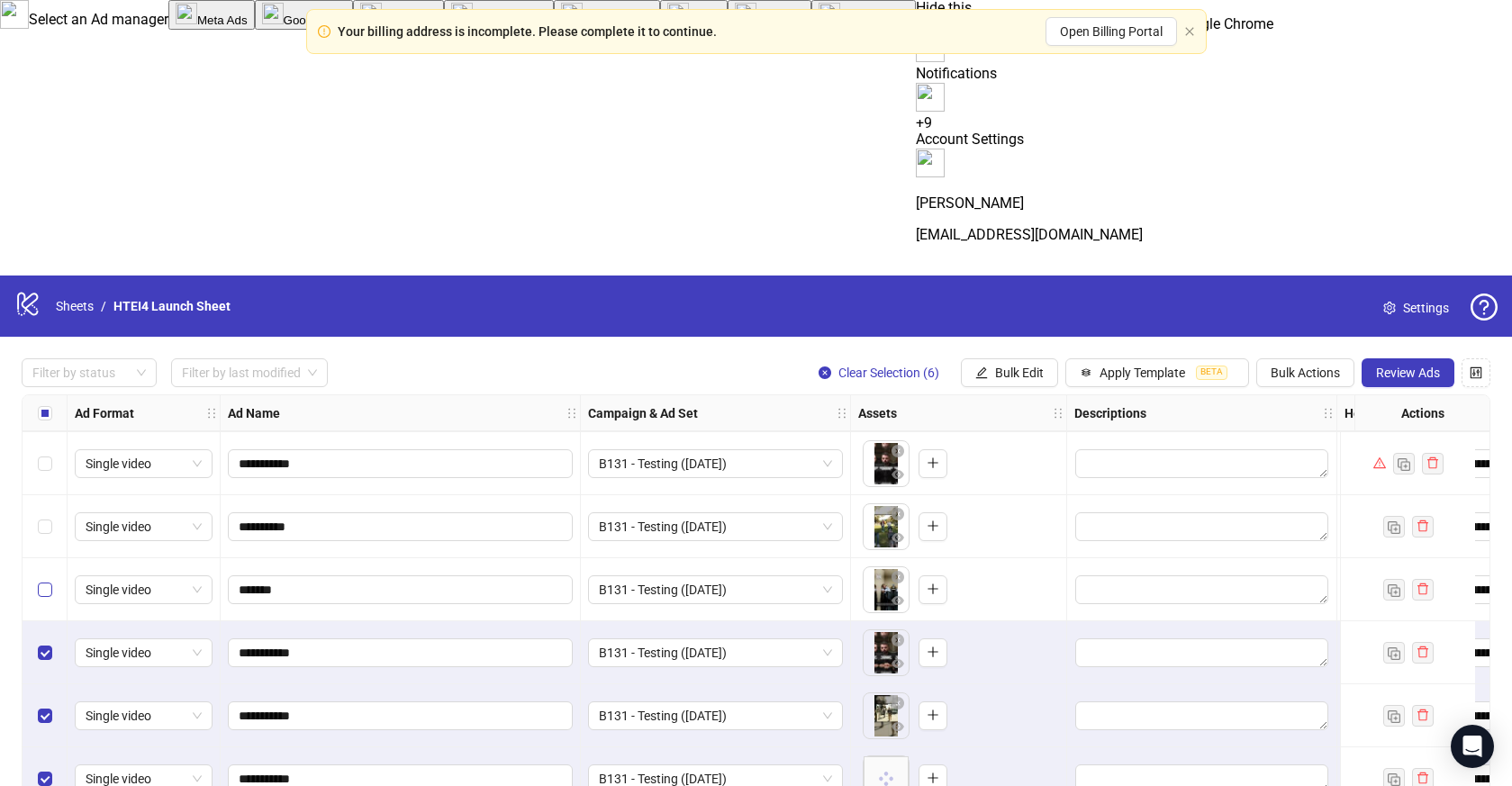
click at [42, 580] on label "Select row 270" at bounding box center [45, 590] width 15 height 20
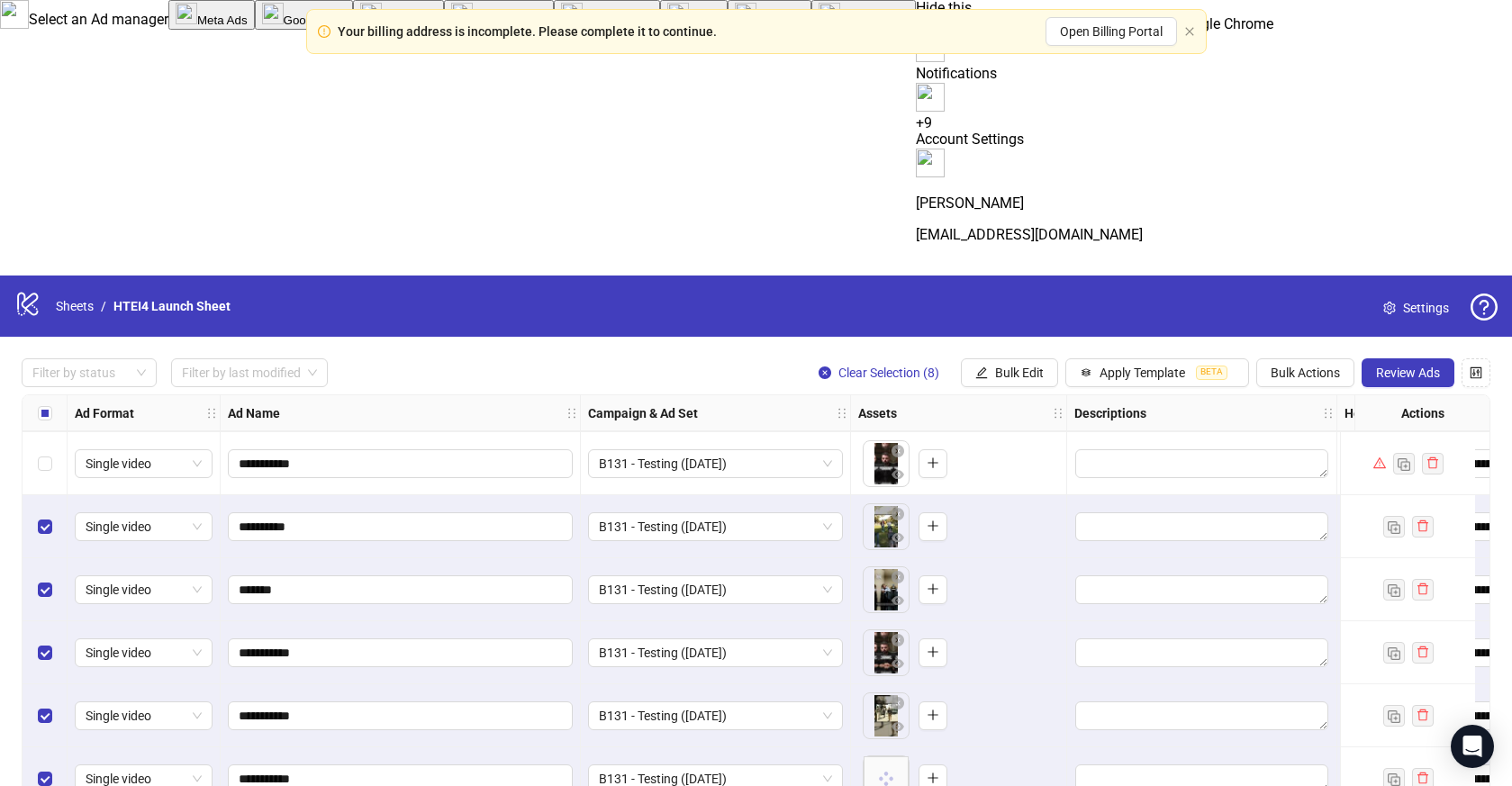
click at [40, 433] on div "Select row 268" at bounding box center [44, 464] width 45 height 64
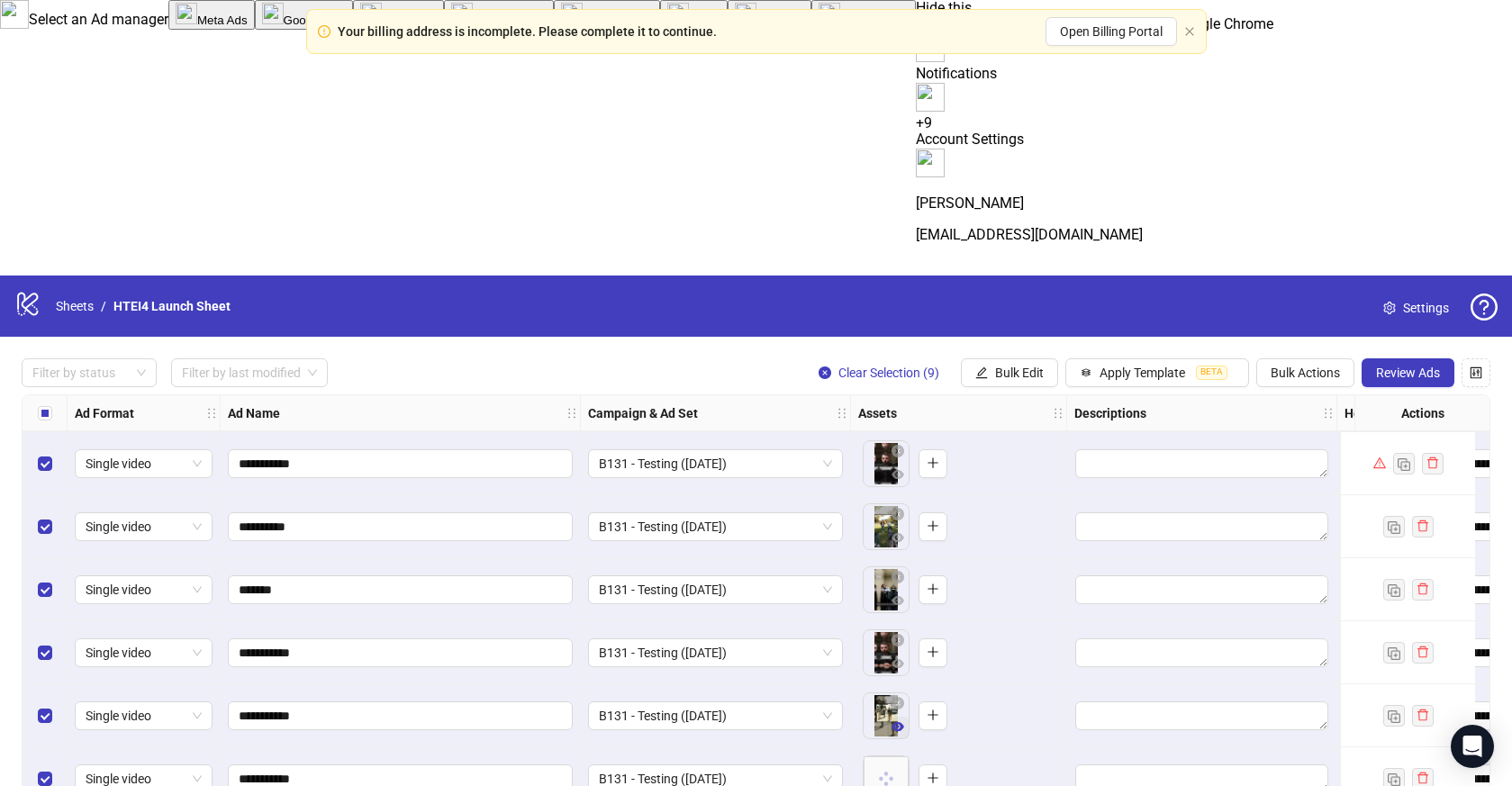
click at [899, 722] on icon "eye" at bounding box center [898, 728] width 13 height 13
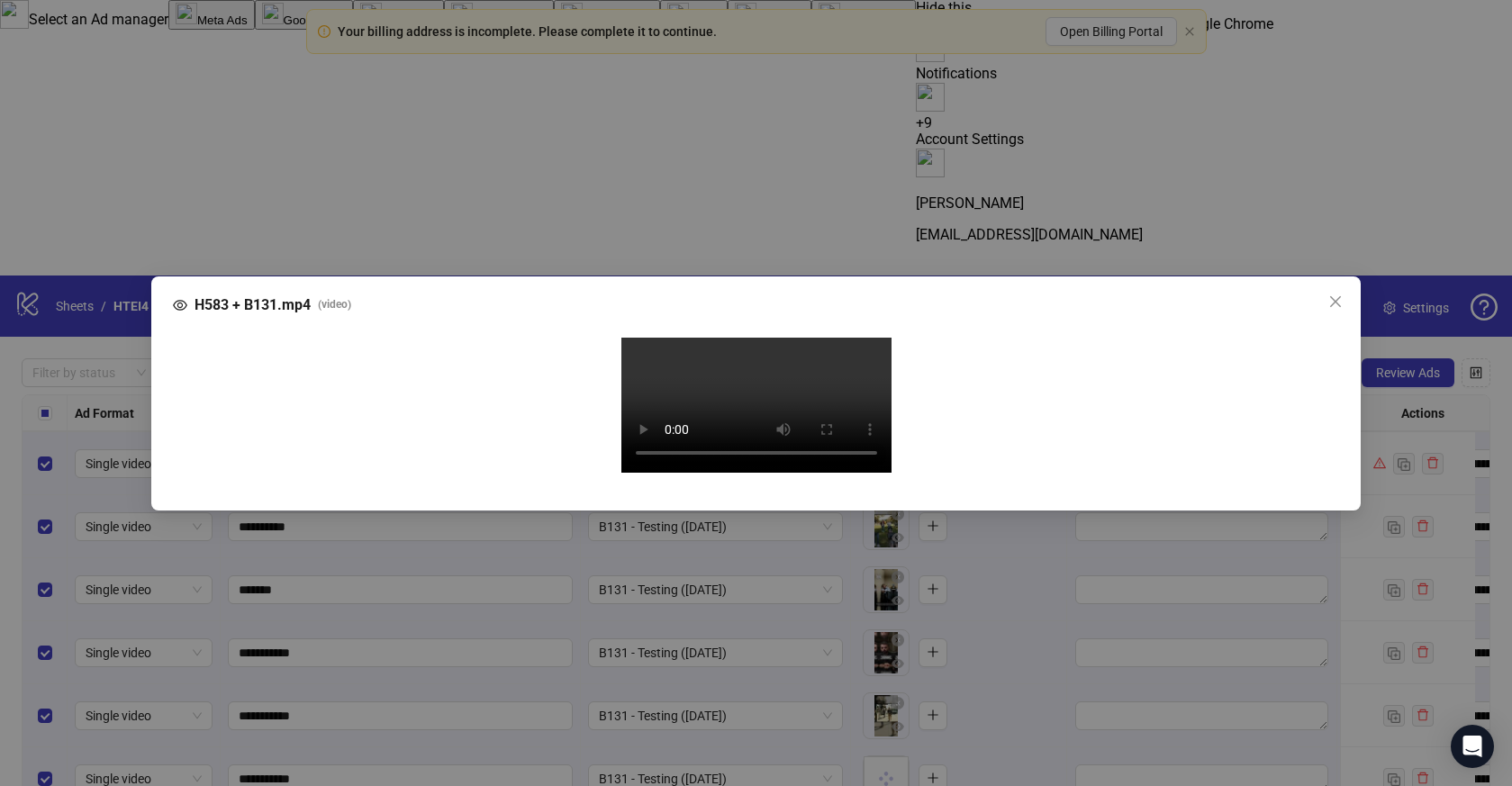
click at [232, 435] on div "Your browser does not support the video tag." at bounding box center [756, 408] width 1137 height 141
click at [148, 435] on div "H583 + B131.mp4 ( video ) Your browser does not support the video tag." at bounding box center [756, 393] width 1512 height 786
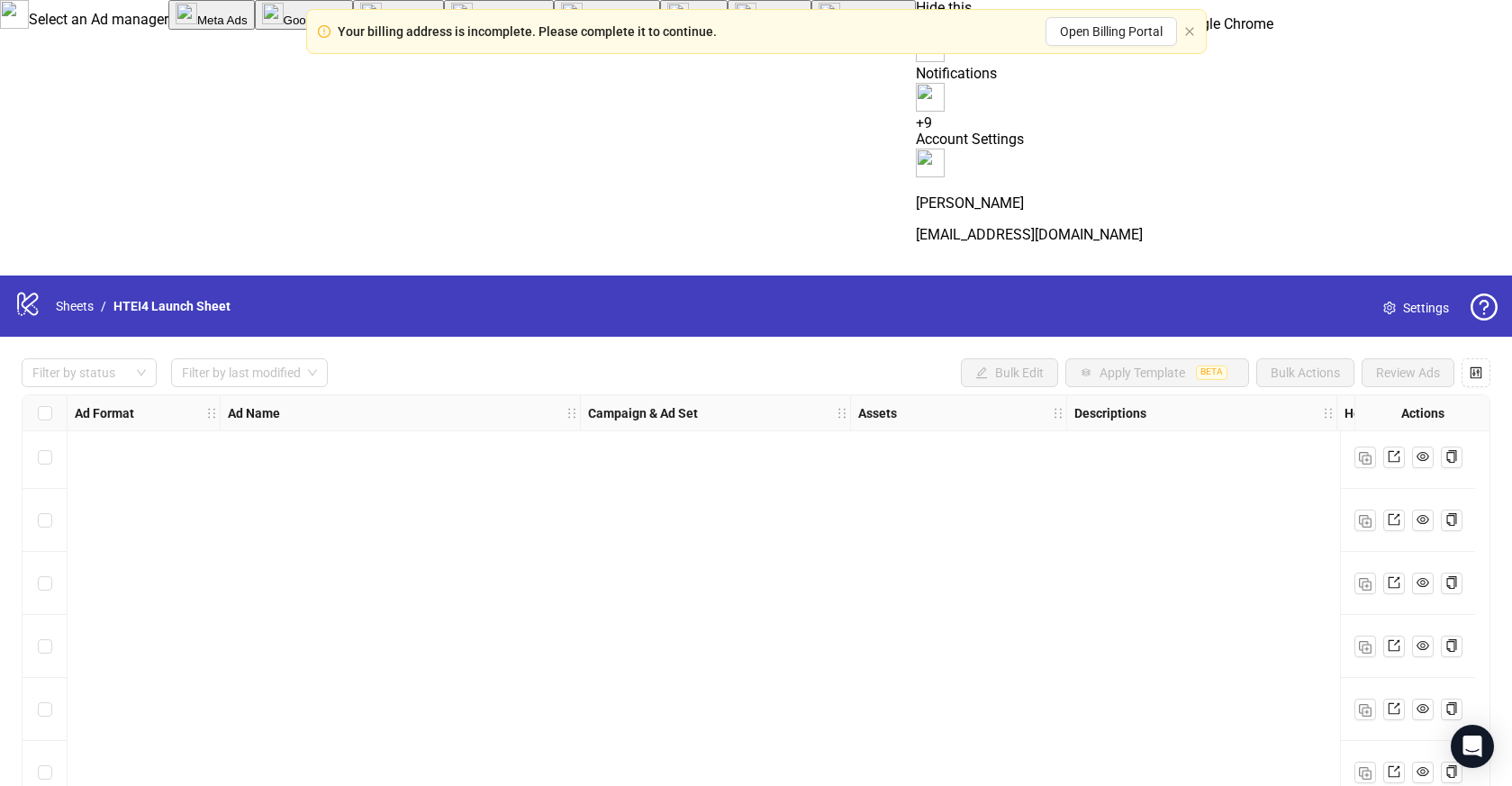
scroll to position [16841, 0]
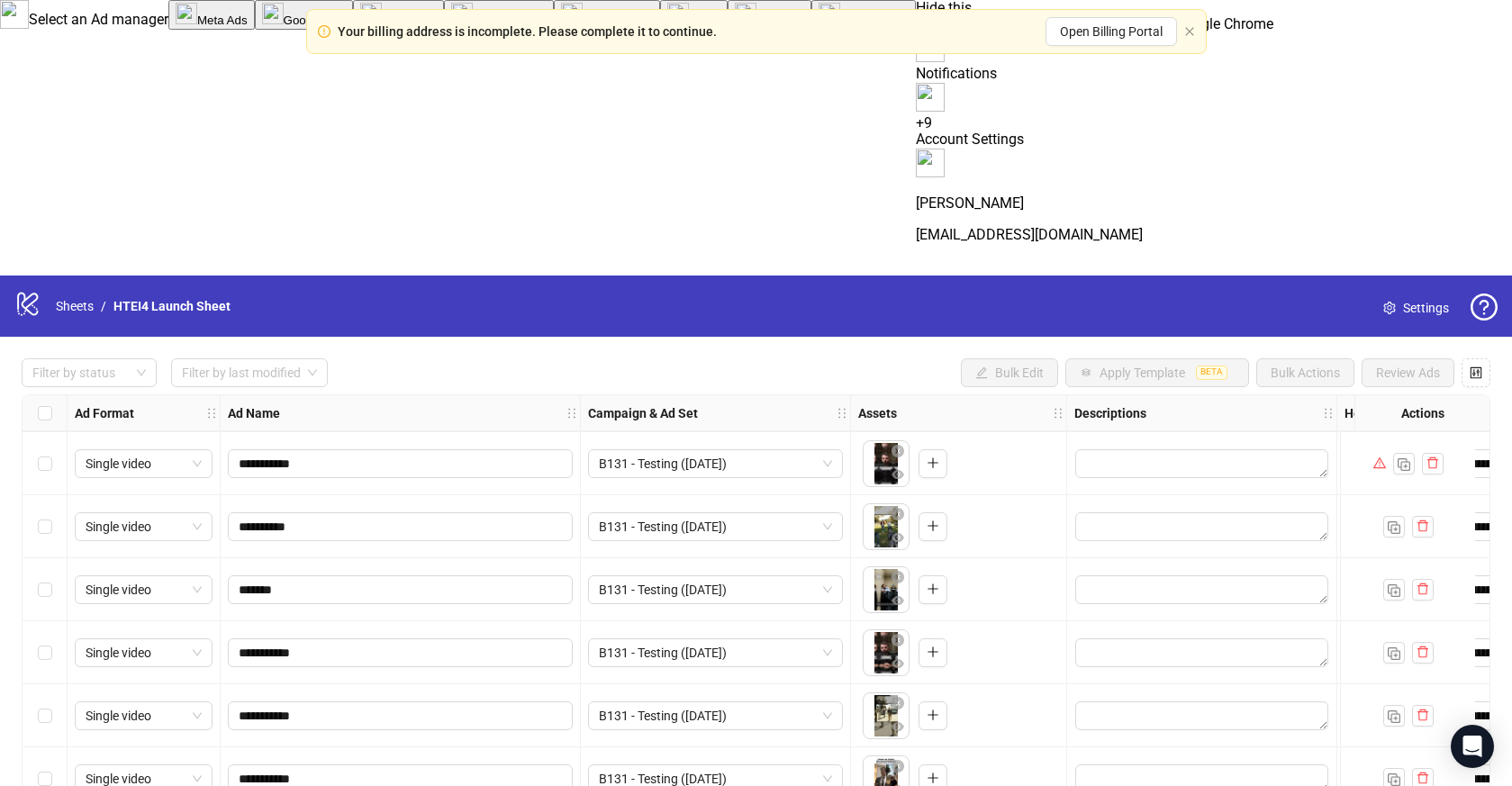
click at [47, 769] on label "Select row 273" at bounding box center [45, 780] width 15 height 20
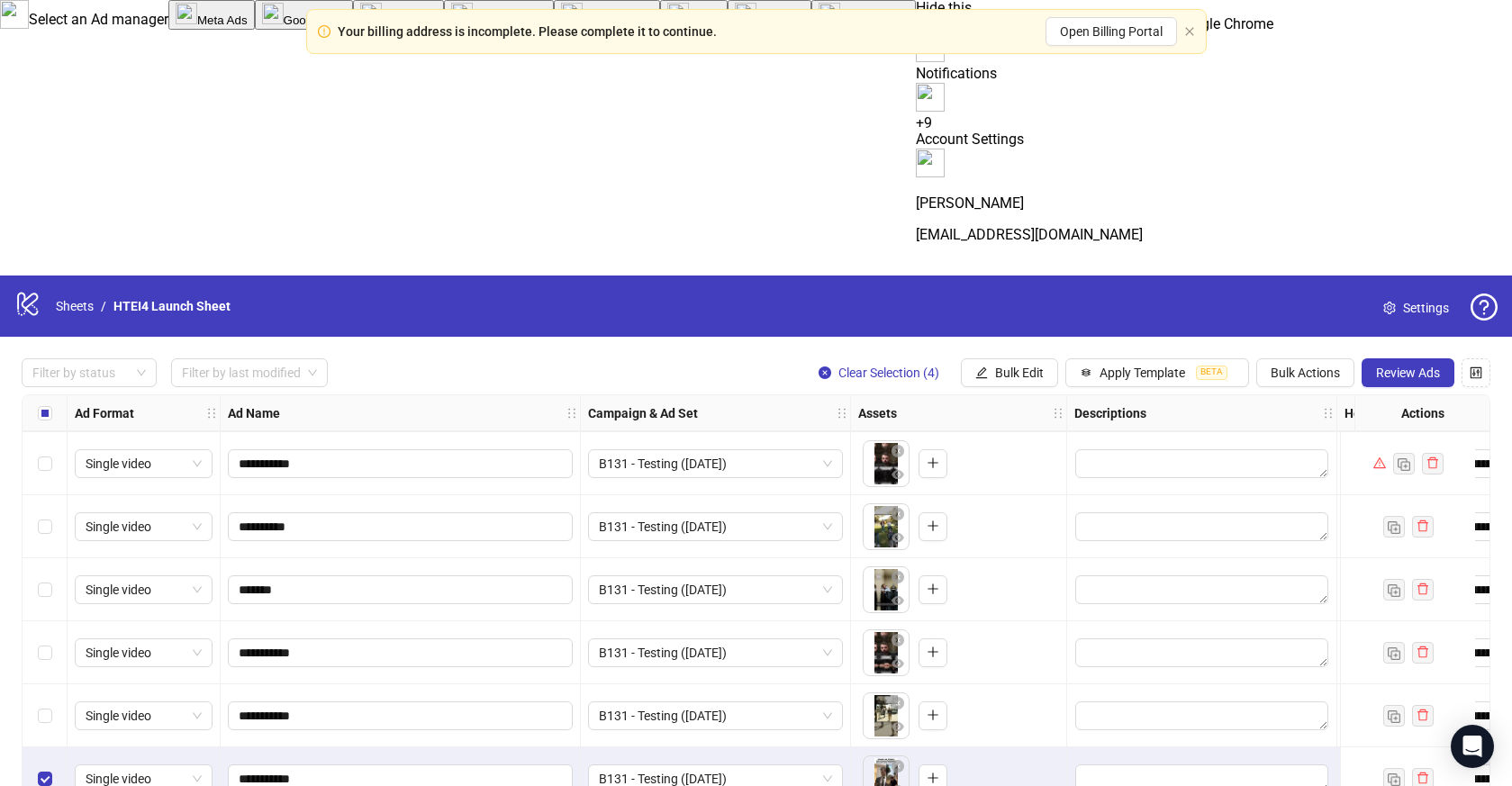
click at [47, 685] on div "Select row 272" at bounding box center [44, 716] width 45 height 64
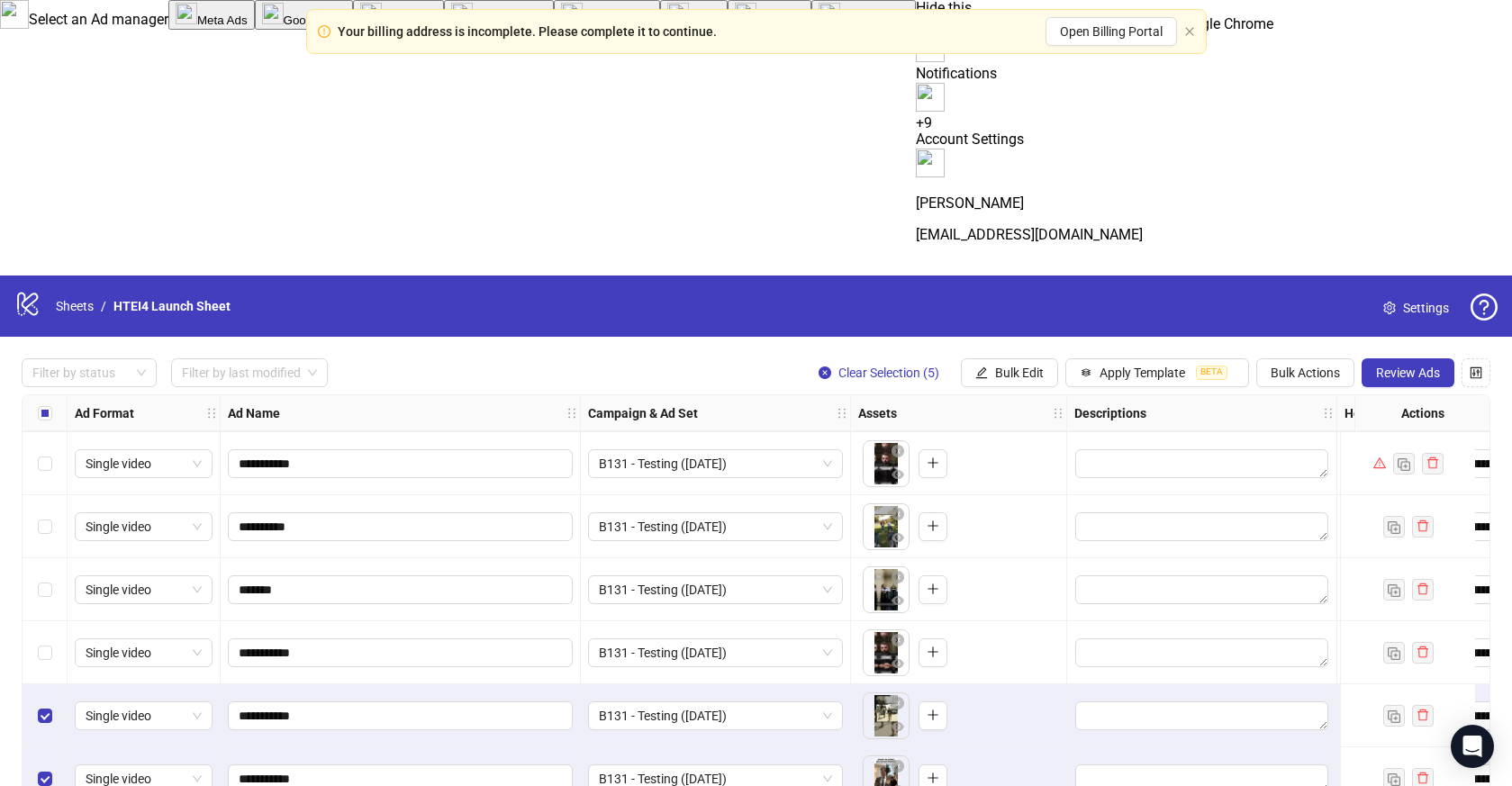
click at [47, 621] on div "Select row 271" at bounding box center [44, 653] width 45 height 64
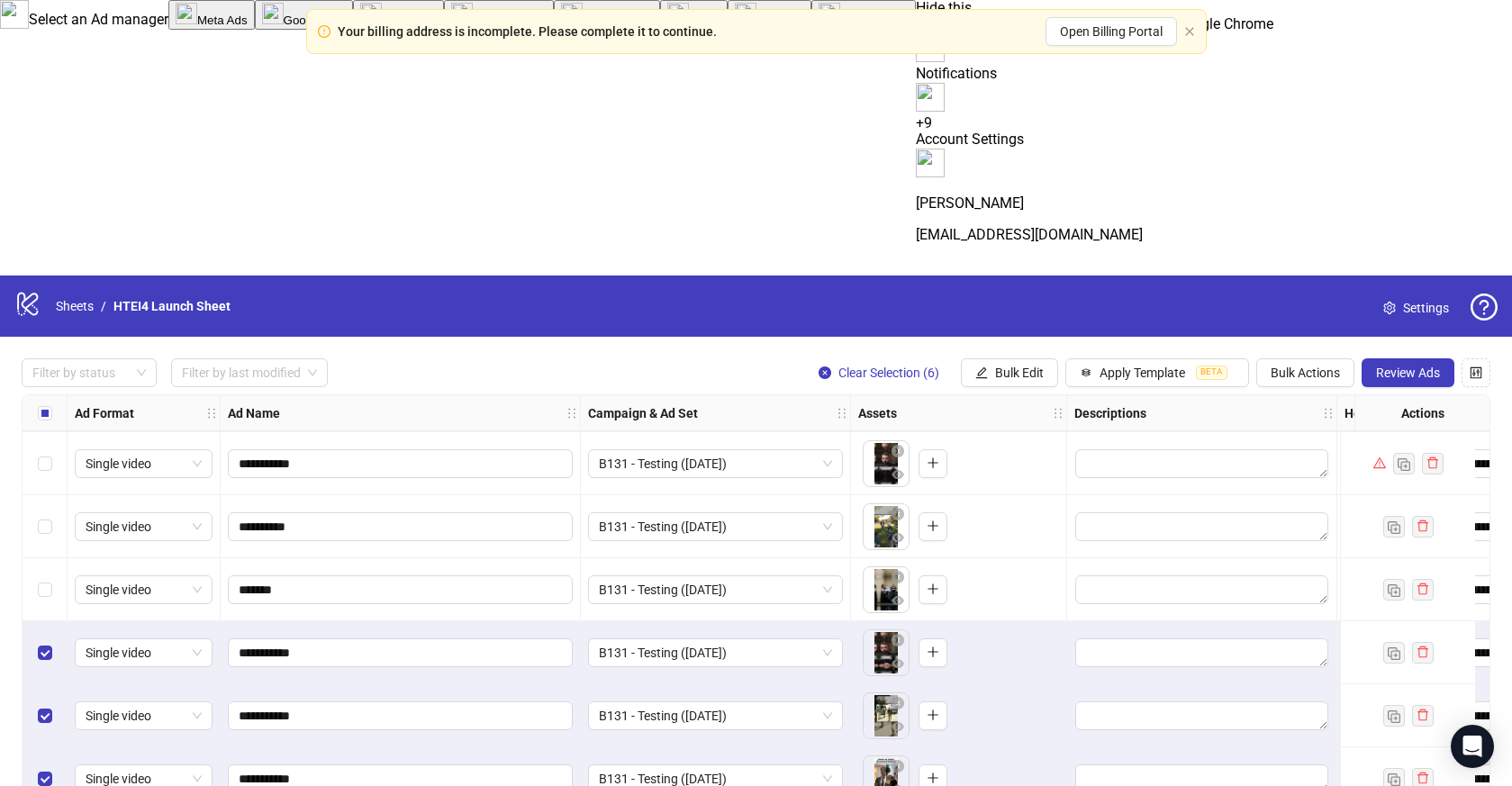
click at [47, 559] on div "Select row 270" at bounding box center [44, 590] width 45 height 64
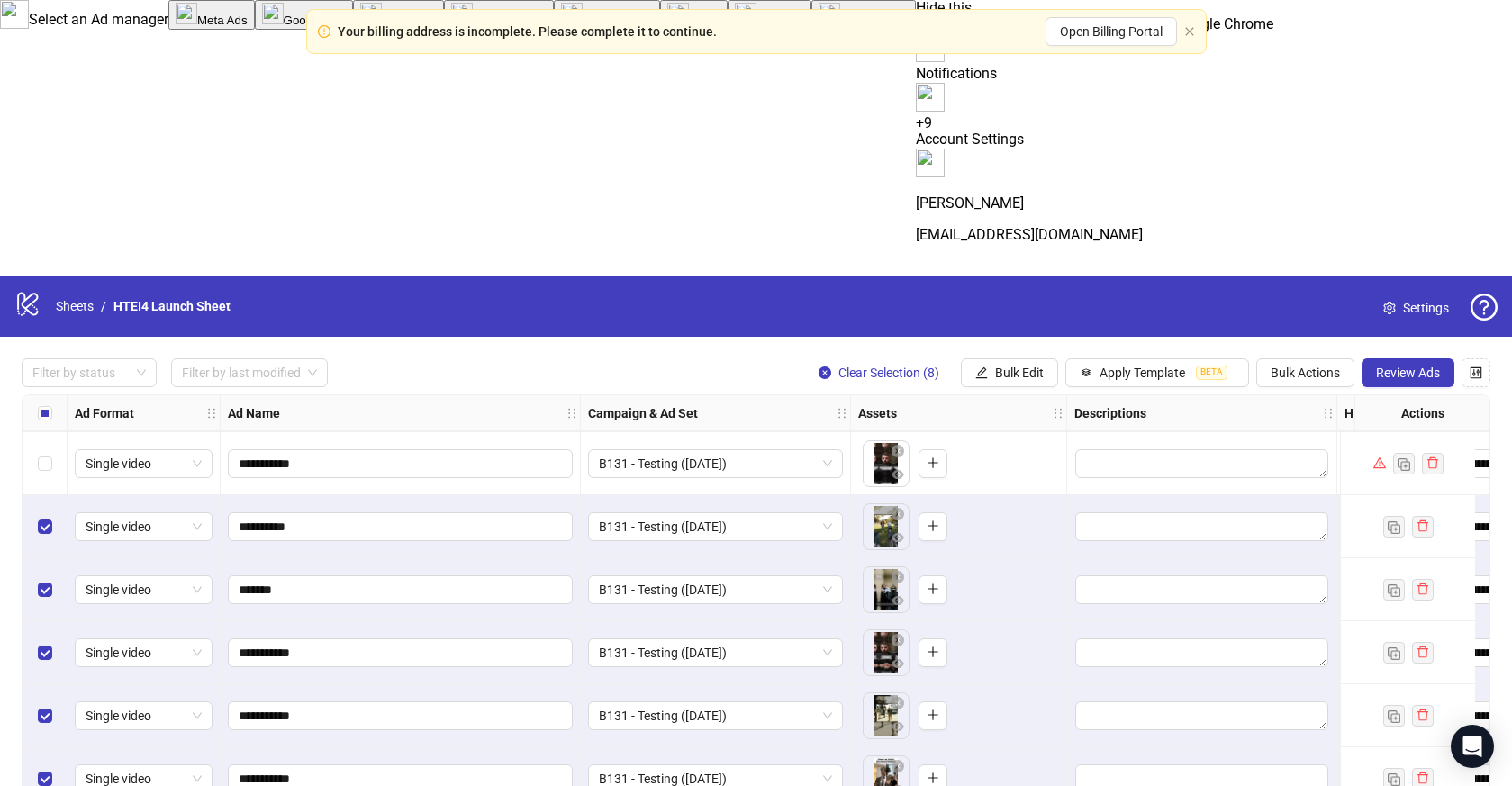
click at [50, 433] on div "Select row 268" at bounding box center [44, 464] width 45 height 64
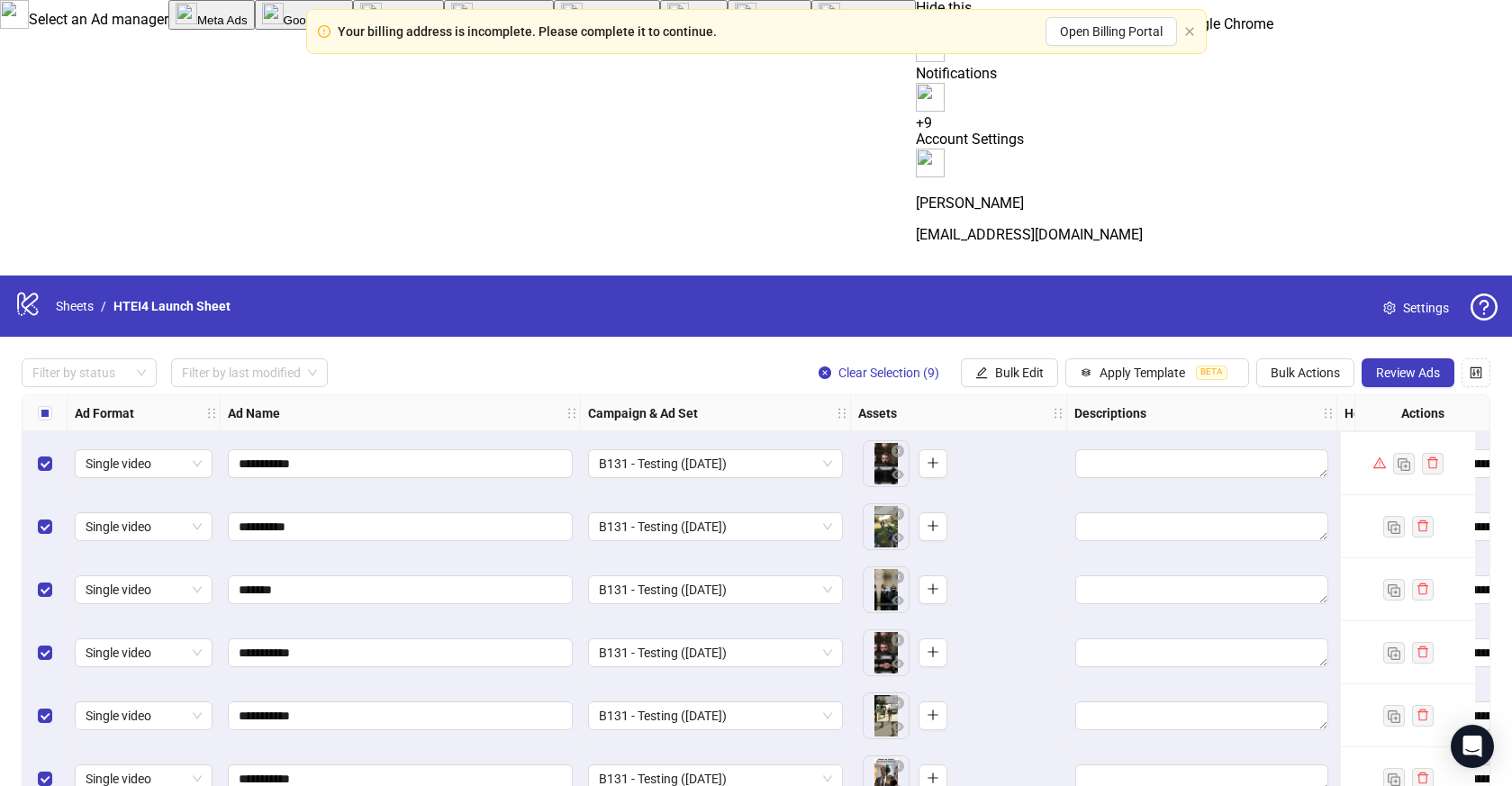
scroll to position [16631, 0]
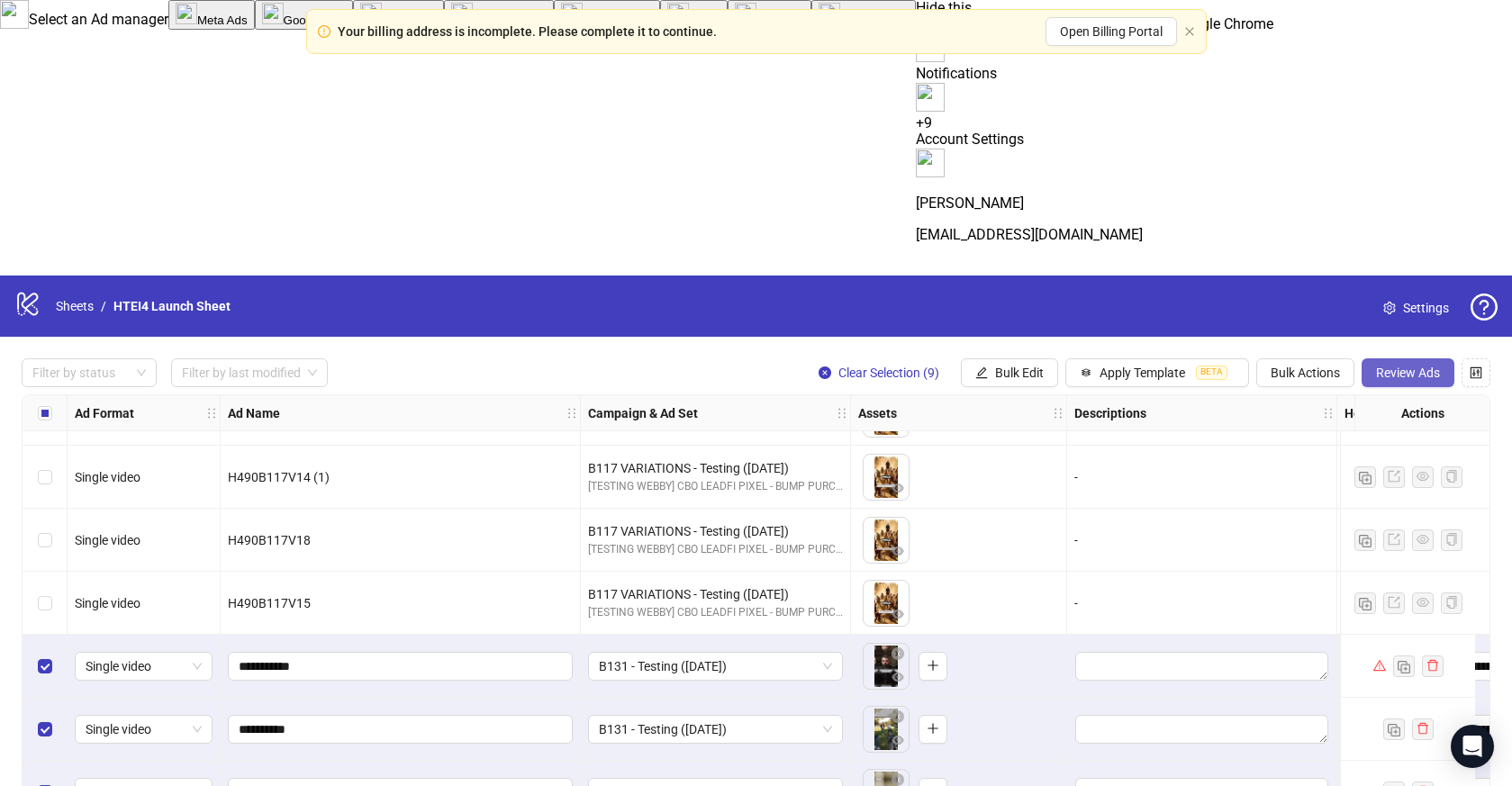
click at [1426, 365] on span "Review Ads" at bounding box center [1407, 373] width 63 height 15
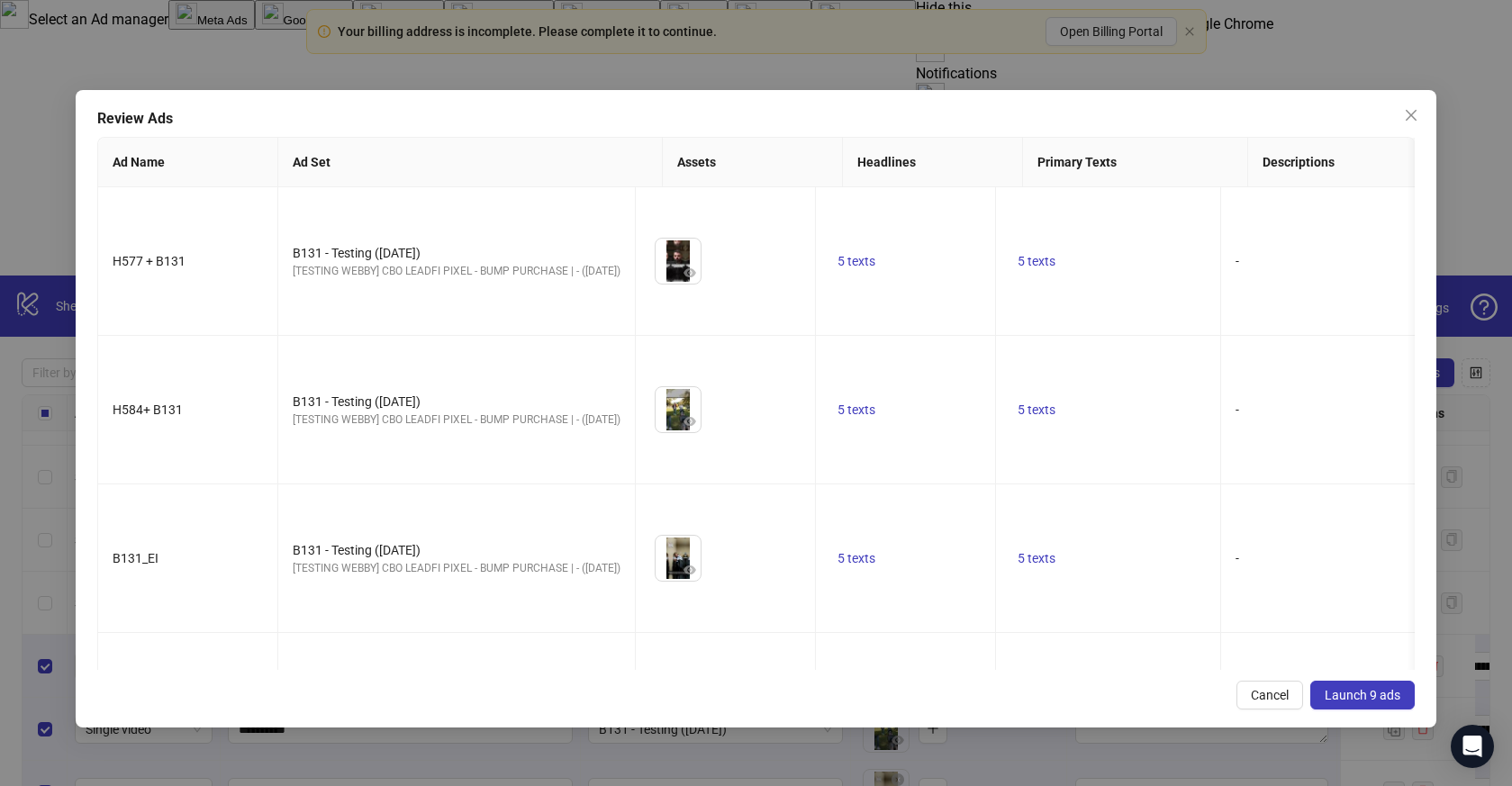
click at [1349, 693] on span "Launch 9 ads" at bounding box center [1363, 696] width 75 height 15
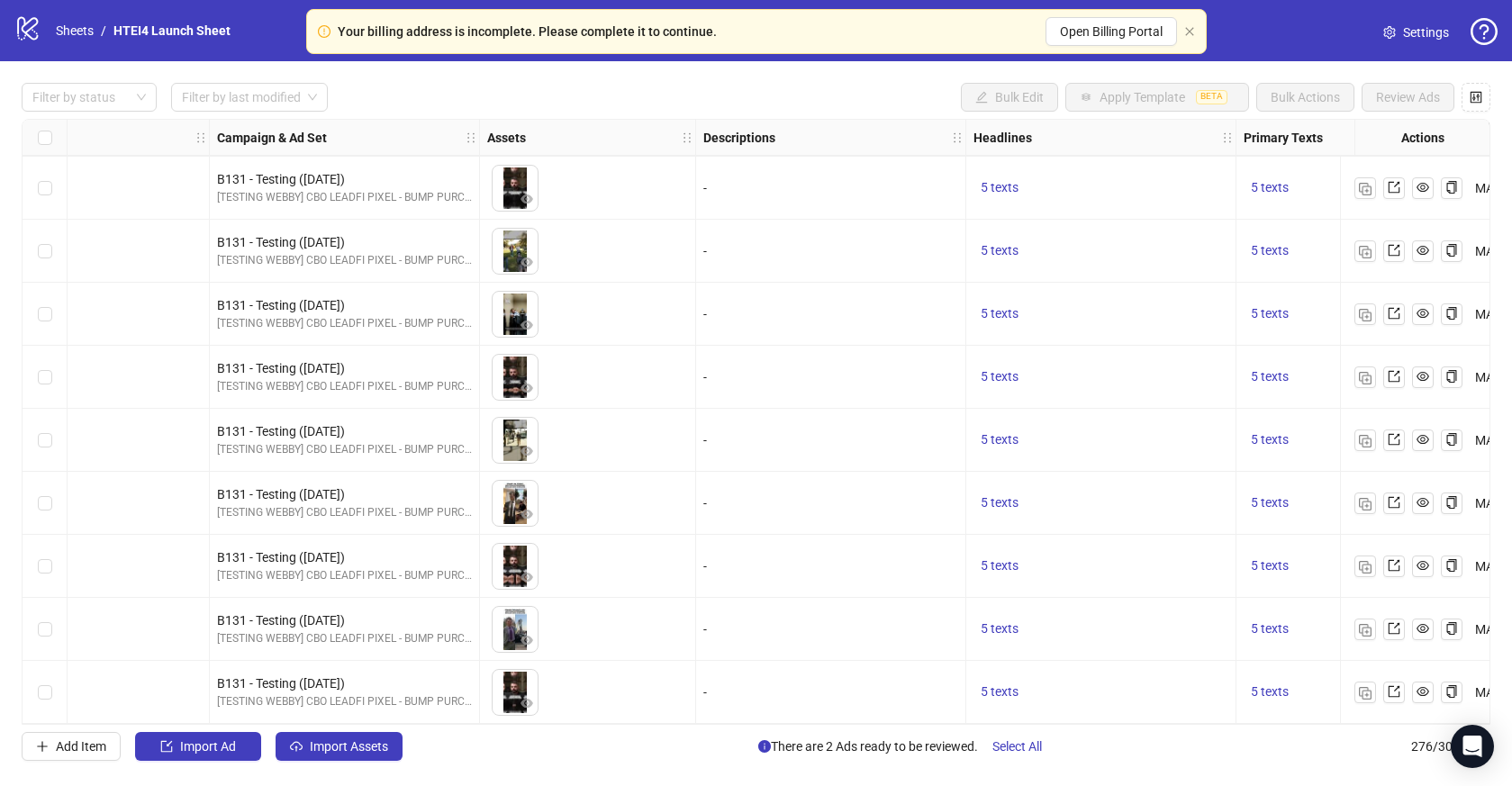
scroll to position [16841, 572]
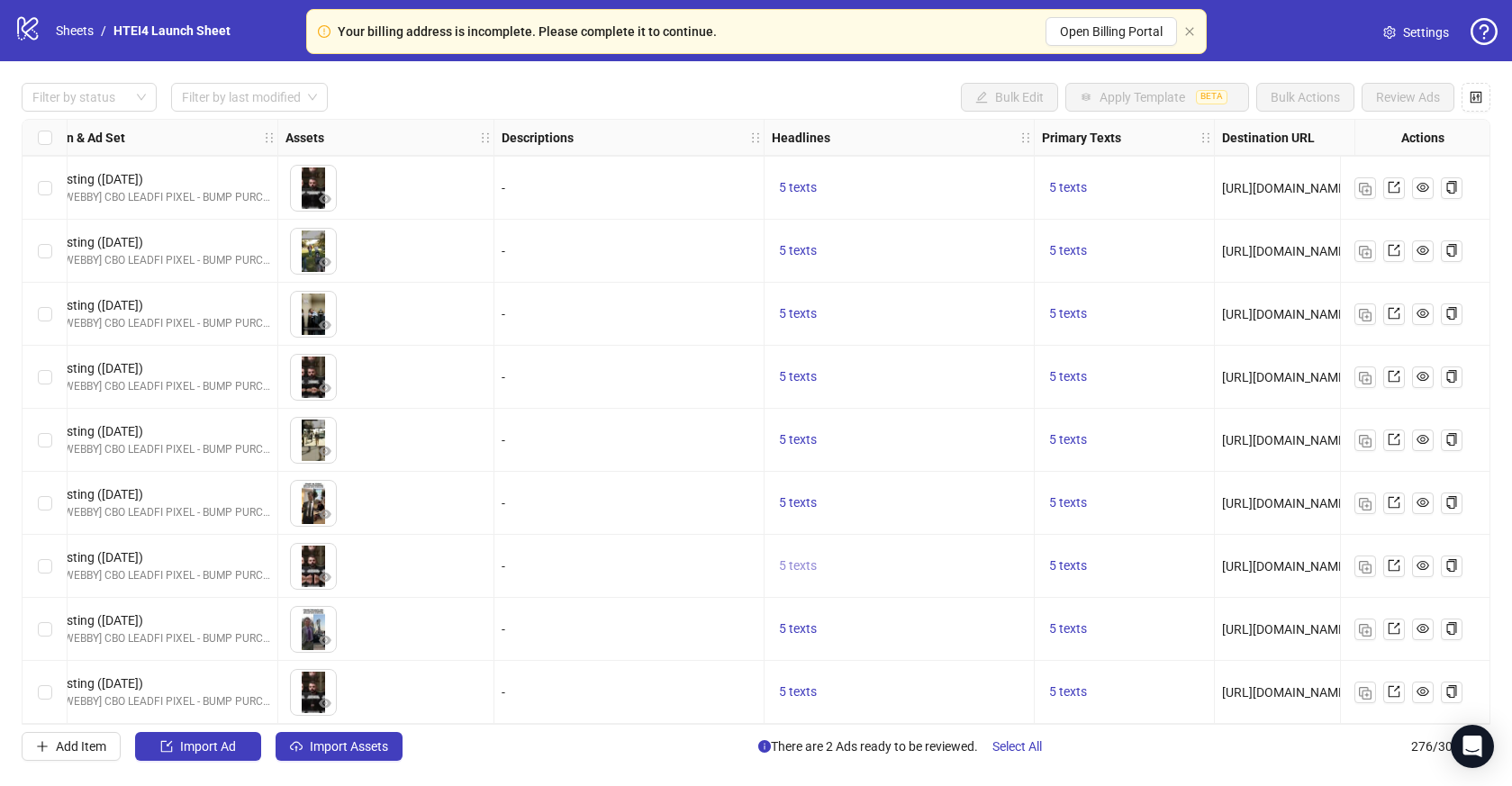
click at [791, 559] on span "5 texts" at bounding box center [798, 566] width 38 height 15
copy div "Unlock Exclusive Access: FREE Live Event"
drag, startPoint x: 1040, startPoint y: 557, endPoint x: 907, endPoint y: 526, distance: 136.6
click at [907, 526] on div "Unlock Exclusive Access: FREE Live Event" at bounding box center [981, 545] width 149 height 40
click at [1077, 547] on icon "caret-right" at bounding box center [1079, 545] width 6 height 9
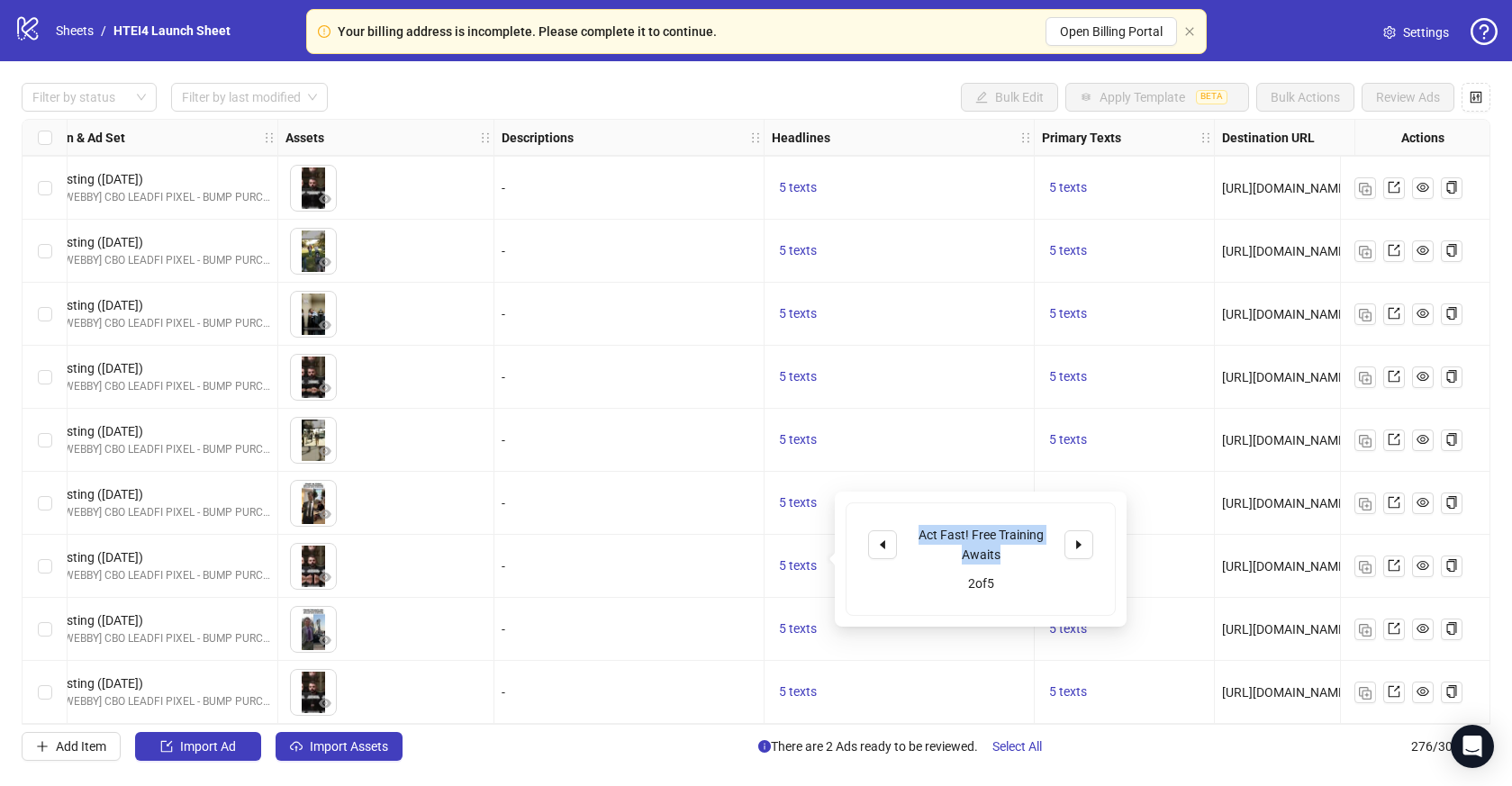
drag, startPoint x: 1026, startPoint y: 556, endPoint x: 904, endPoint y: 534, distance: 124.0
click at [904, 534] on div "Act Fast! Free Training Awaits" at bounding box center [980, 545] width 225 height 40
copy div "Act Fast! Free Training Awaits"
click at [1066, 544] on button "button" at bounding box center [1079, 544] width 29 height 29
drag, startPoint x: 904, startPoint y: 532, endPoint x: 1058, endPoint y: 552, distance: 155.3
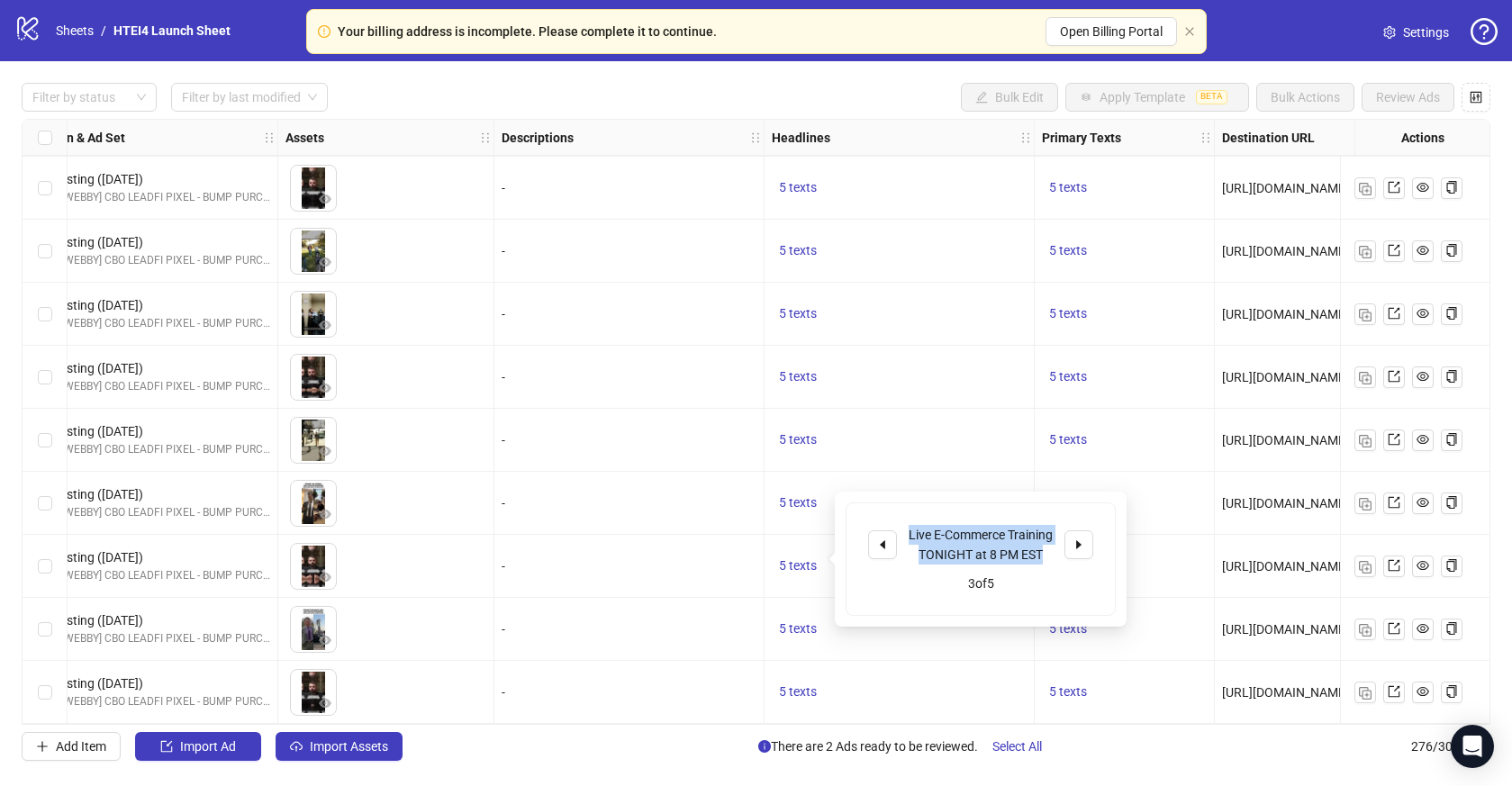
click at [1058, 552] on div "Live E-Commerce Training TONIGHT at 8 PM EST" at bounding box center [980, 545] width 225 height 40
copy div "Live E-Commerce Training TONIGHT at 8 PM EST"
click at [1100, 546] on div "Live E-Commerce Training TONIGHT at 8 PM EST 3 of 5" at bounding box center [981, 559] width 269 height 111
click at [1091, 546] on button "button" at bounding box center [1079, 544] width 29 height 29
click at [1023, 551] on div "[FREE] Exclusive Training 8pm EST [DATE]" at bounding box center [981, 545] width 149 height 40
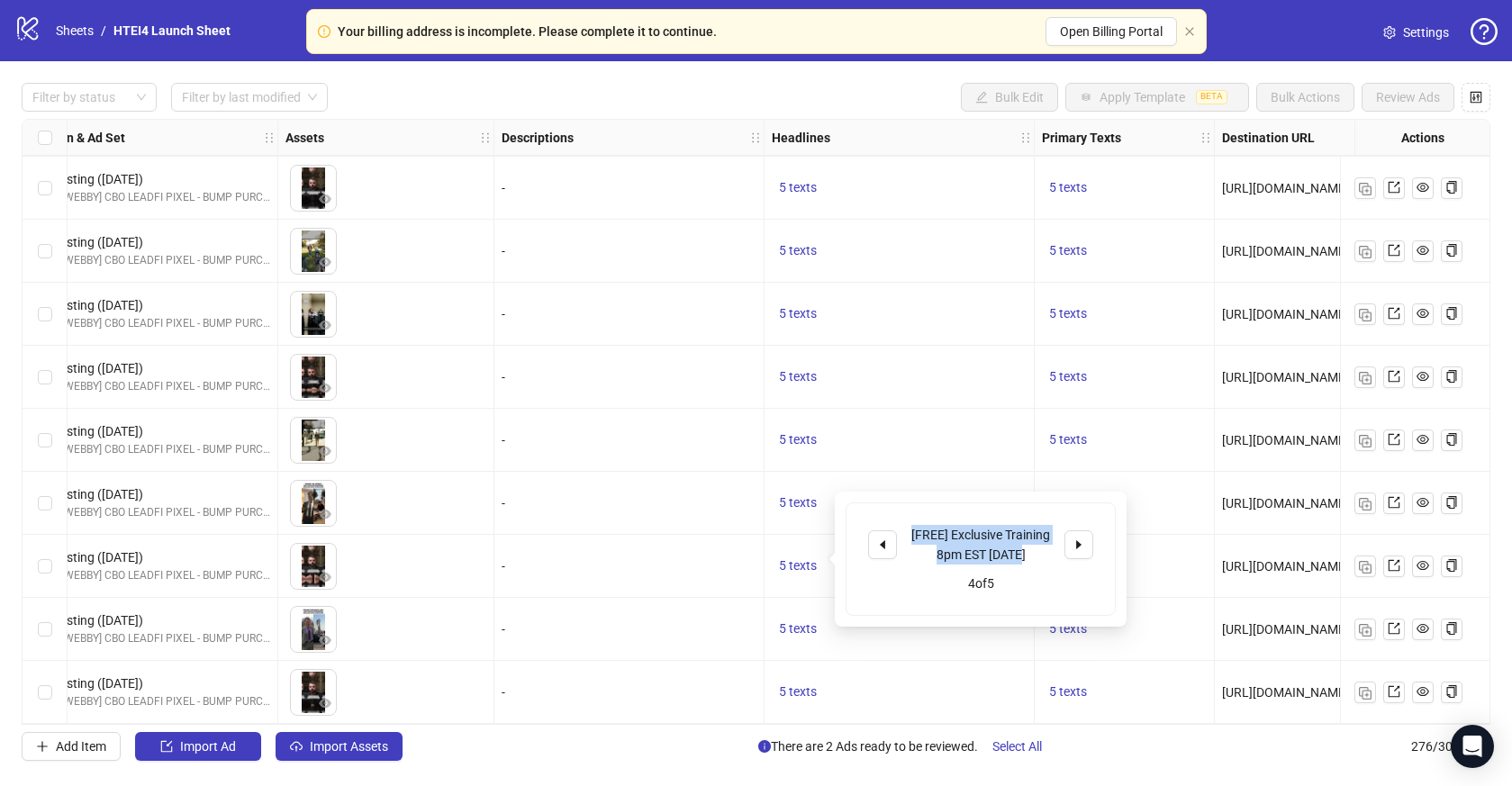
drag, startPoint x: 1026, startPoint y: 552, endPoint x: 898, endPoint y: 533, distance: 129.4
click at [898, 533] on div "[FREE] Exclusive Training 8pm EST [DATE]" at bounding box center [980, 545] width 225 height 40
copy div "[FREE] Exclusive Training 8pm EST [DATE]"
click at [1076, 540] on icon "caret-right" at bounding box center [1079, 545] width 13 height 13
drag, startPoint x: 1040, startPoint y: 552, endPoint x: 913, endPoint y: 533, distance: 128.4
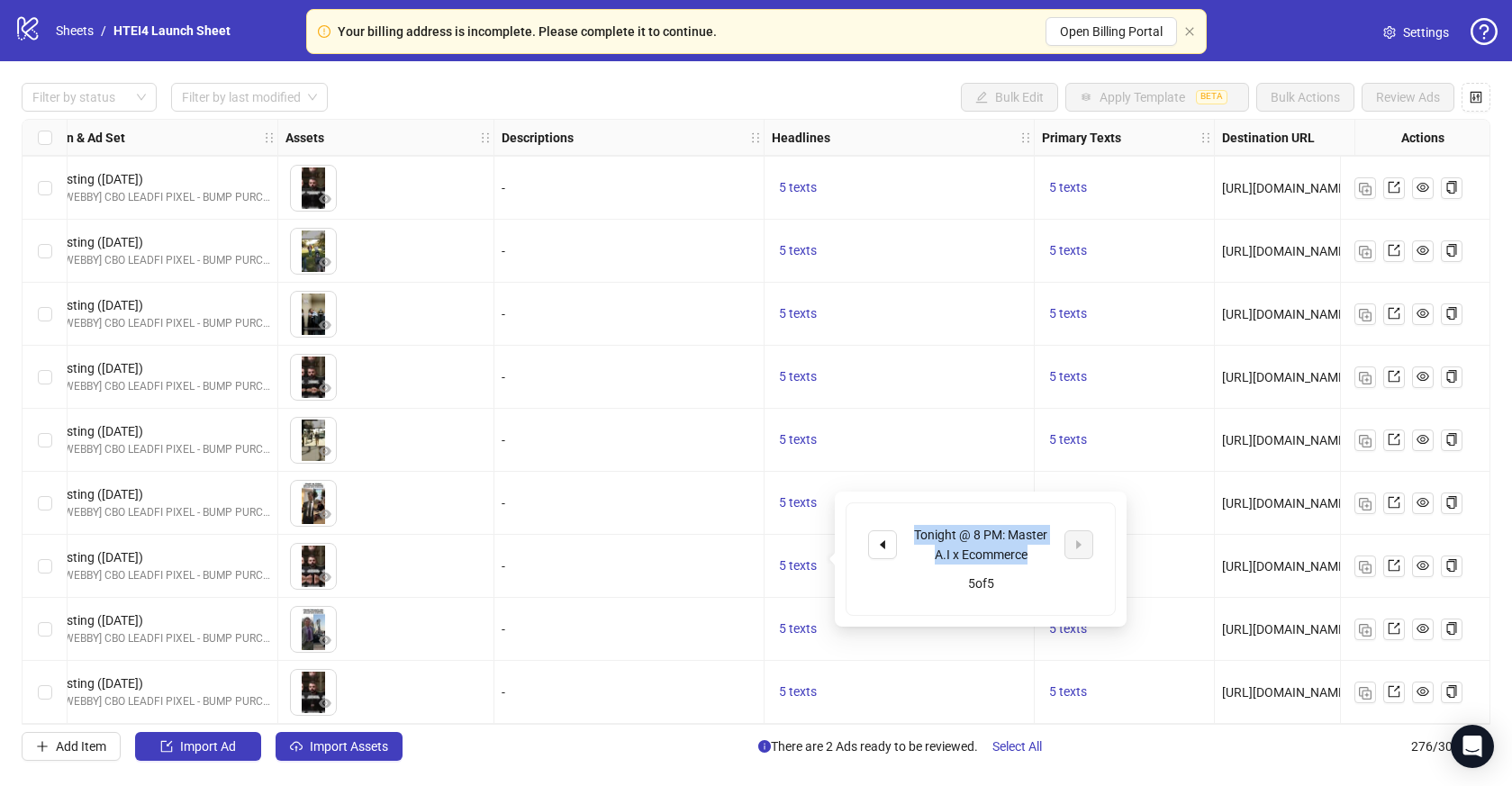
click at [913, 533] on div "Tonight @ 8 PM: Master A.I x Ecommerce" at bounding box center [981, 545] width 149 height 40
copy div "Tonight @ 8 PM: Master A.I x Ecommerce"
click at [1161, 579] on div "5 texts" at bounding box center [1125, 566] width 180 height 64
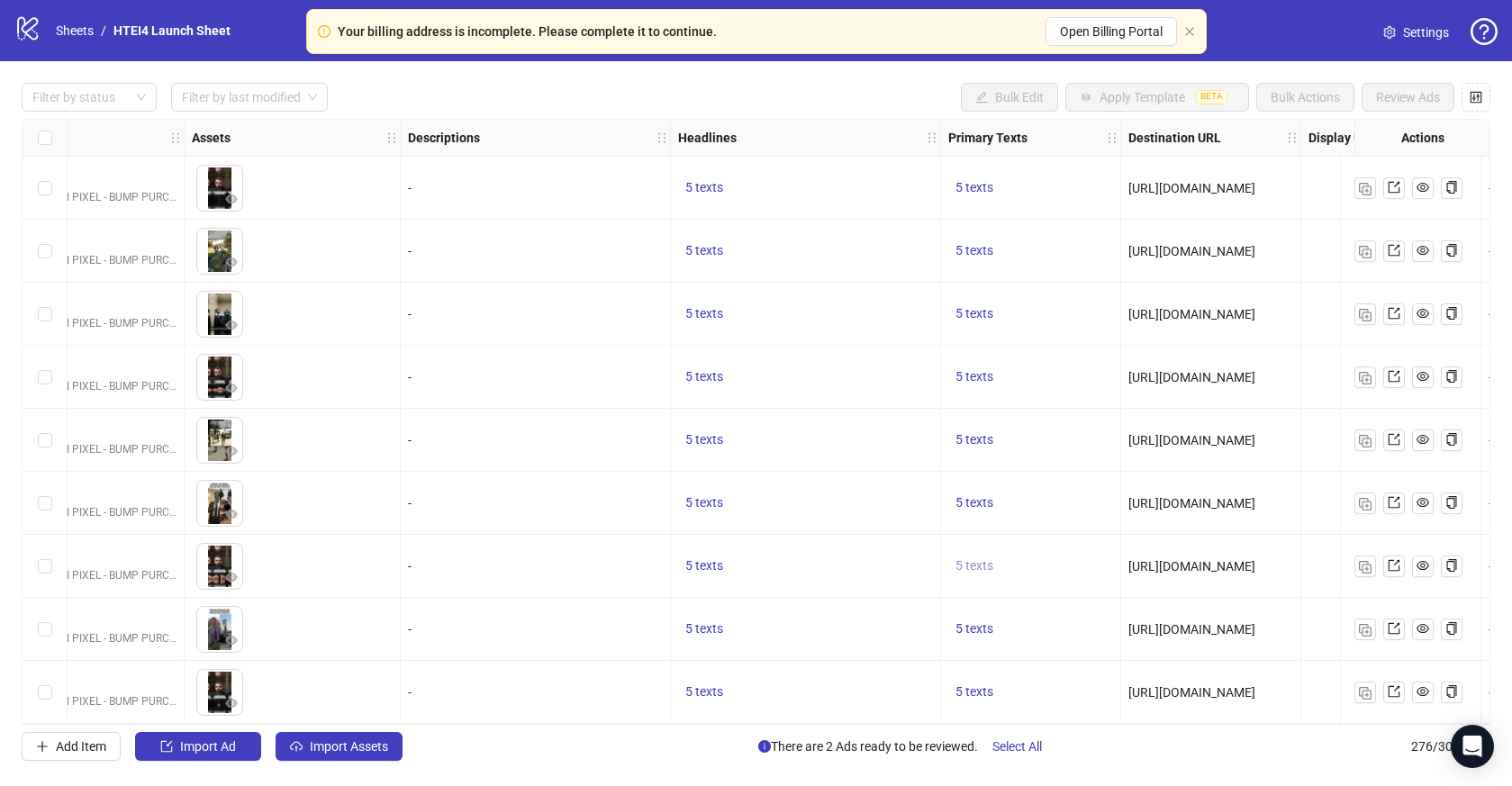
click at [975, 563] on div "Ad Format Ad Name Campaign & Ad Set Assets Descriptions Headlines Primary Texts…" at bounding box center [756, 422] width 1469 height 607
click at [972, 556] on button "5 texts" at bounding box center [975, 566] width 52 height 21
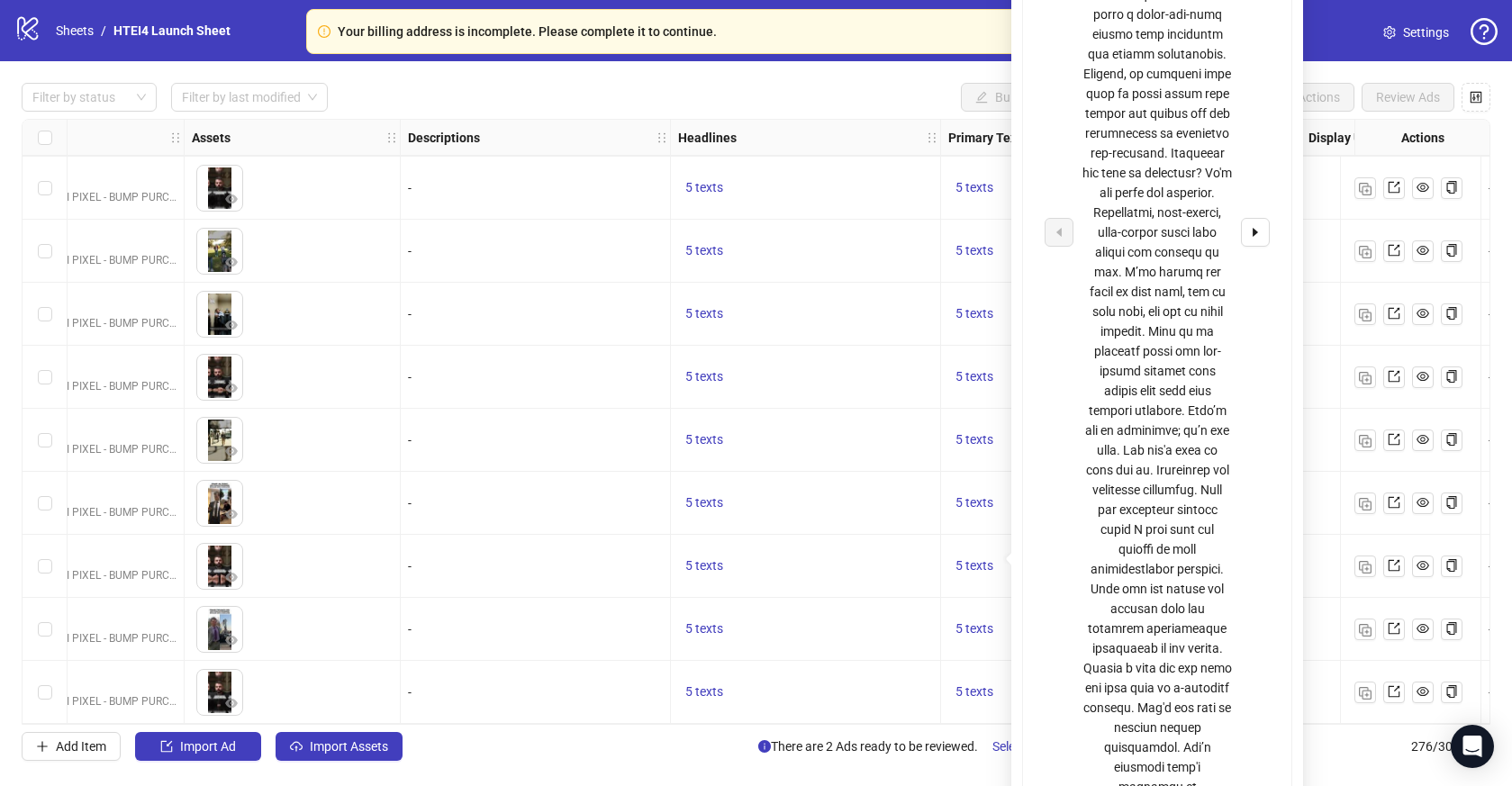
click at [1240, 218] on div at bounding box center [1157, 232] width 225 height 1208
click at [1243, 219] on button "button" at bounding box center [1255, 232] width 29 height 29
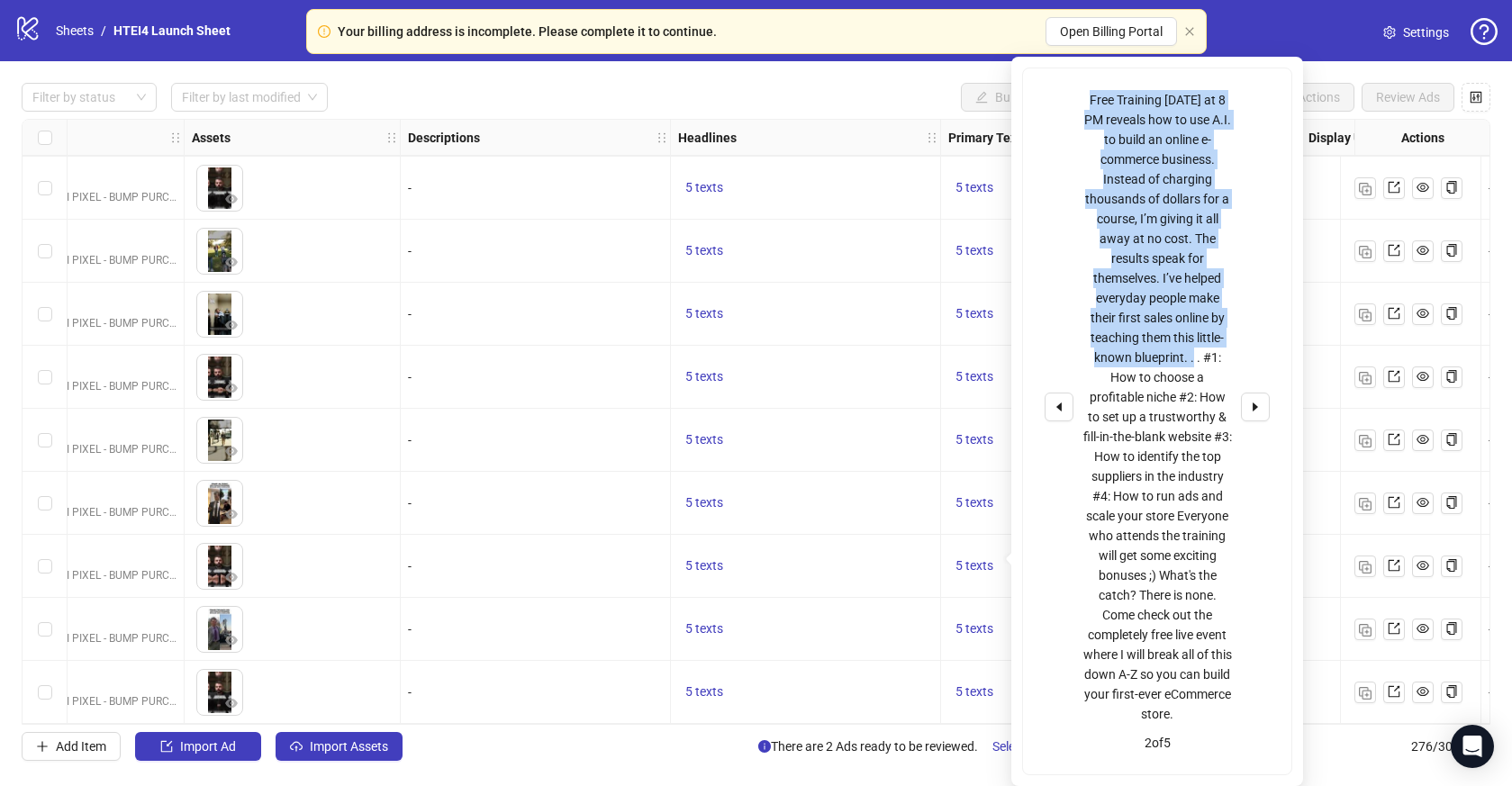
drag, startPoint x: 1069, startPoint y: 84, endPoint x: 1195, endPoint y: 357, distance: 300.7
click at [1195, 357] on div "Free Training TODAY at 8 PM reveals how to use A.I. to build an online e-commer…" at bounding box center [1158, 421] width 269 height 706
click at [986, 369] on span "5 texts" at bounding box center [974, 376] width 38 height 15
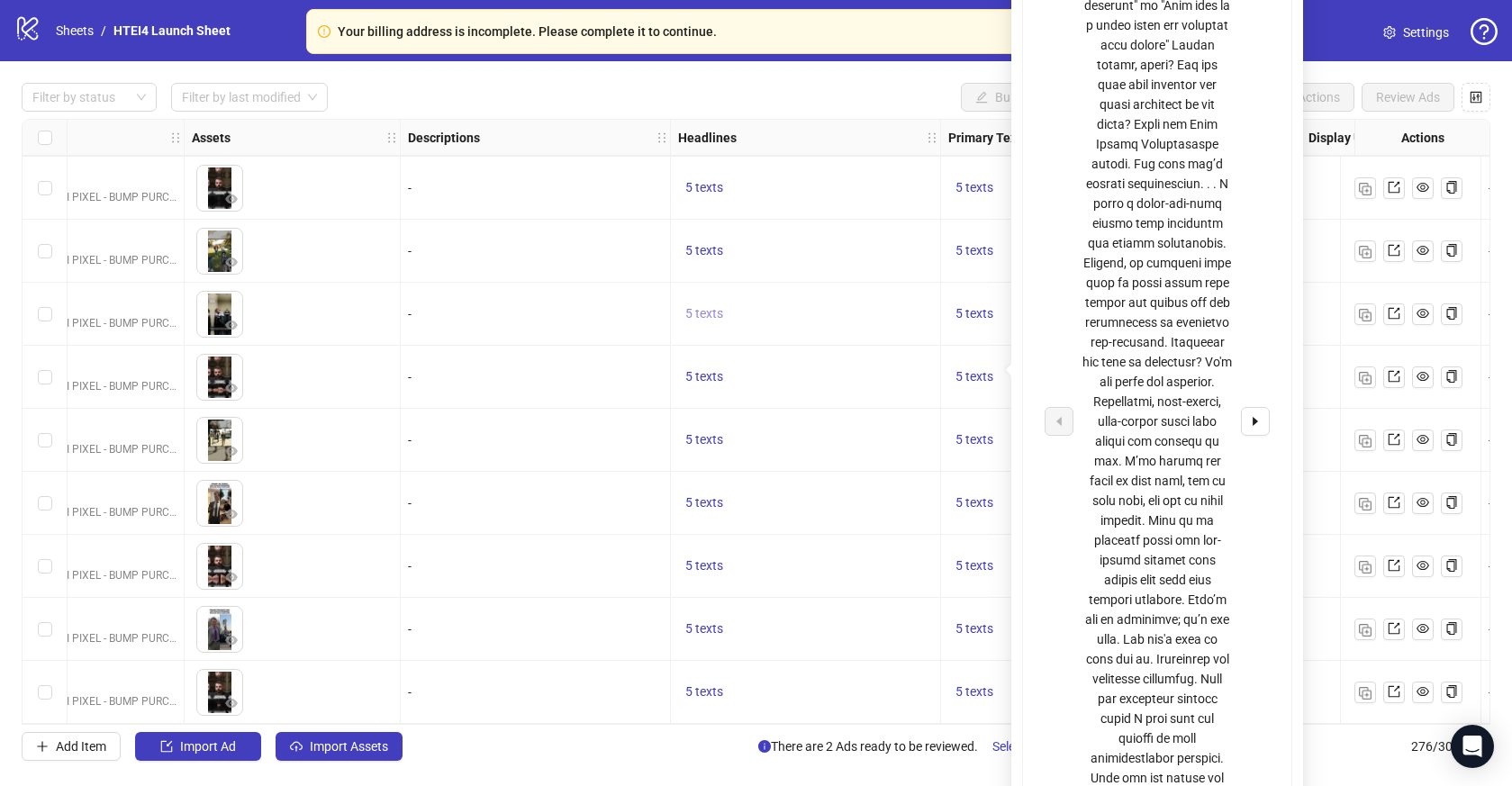
click at [725, 309] on button "5 texts" at bounding box center [704, 314] width 52 height 21
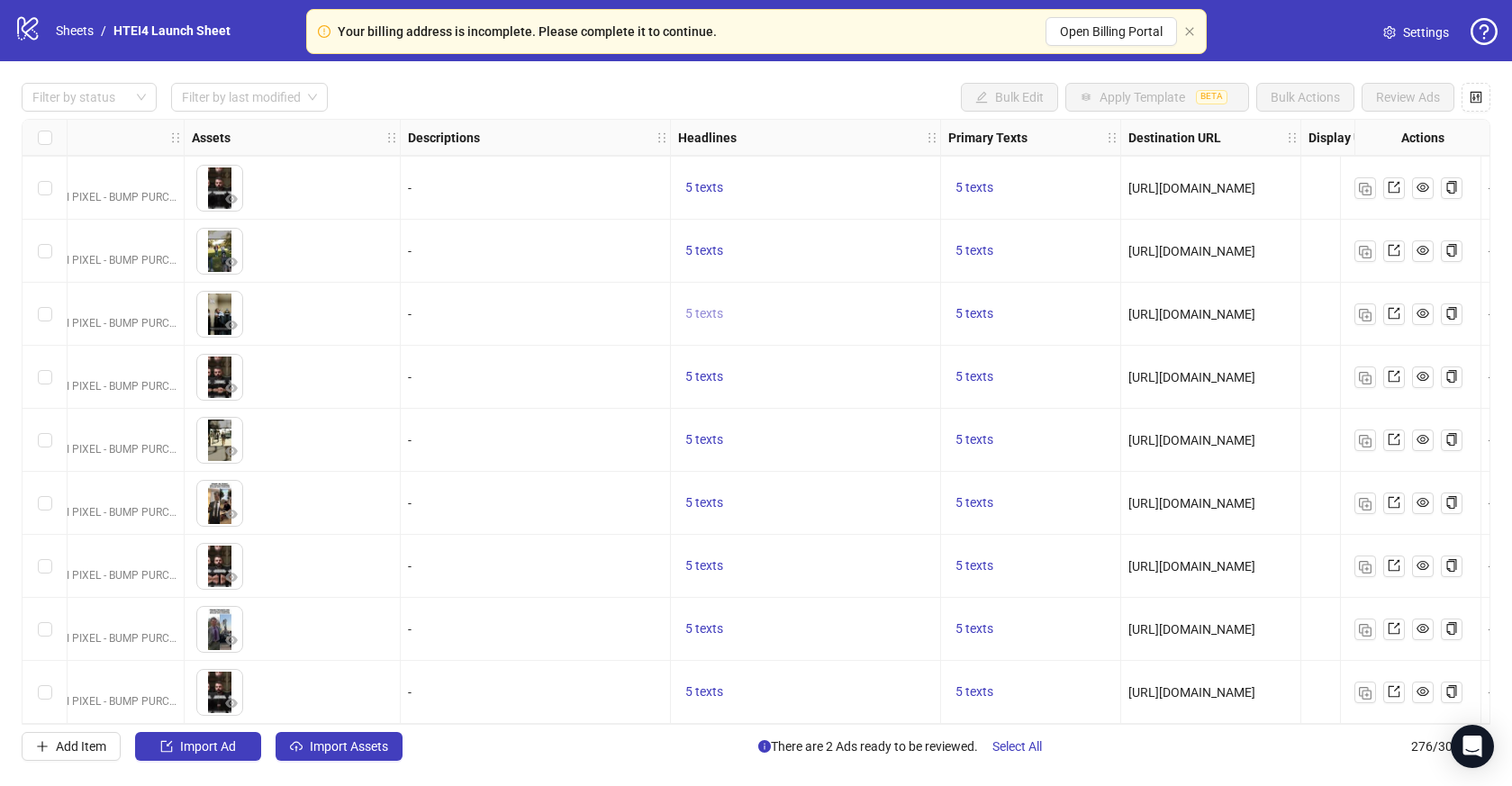
click at [716, 309] on span "5 texts" at bounding box center [704, 314] width 38 height 15
drag, startPoint x: 815, startPoint y: 282, endPoint x: 935, endPoint y: 306, distance: 122.4
click at [935, 306] on div "Unlock Exclusive Access: FREE Live Event" at bounding box center [887, 293] width 149 height 40
copy div "Unlock Exclusive Access: FREE Live Event"
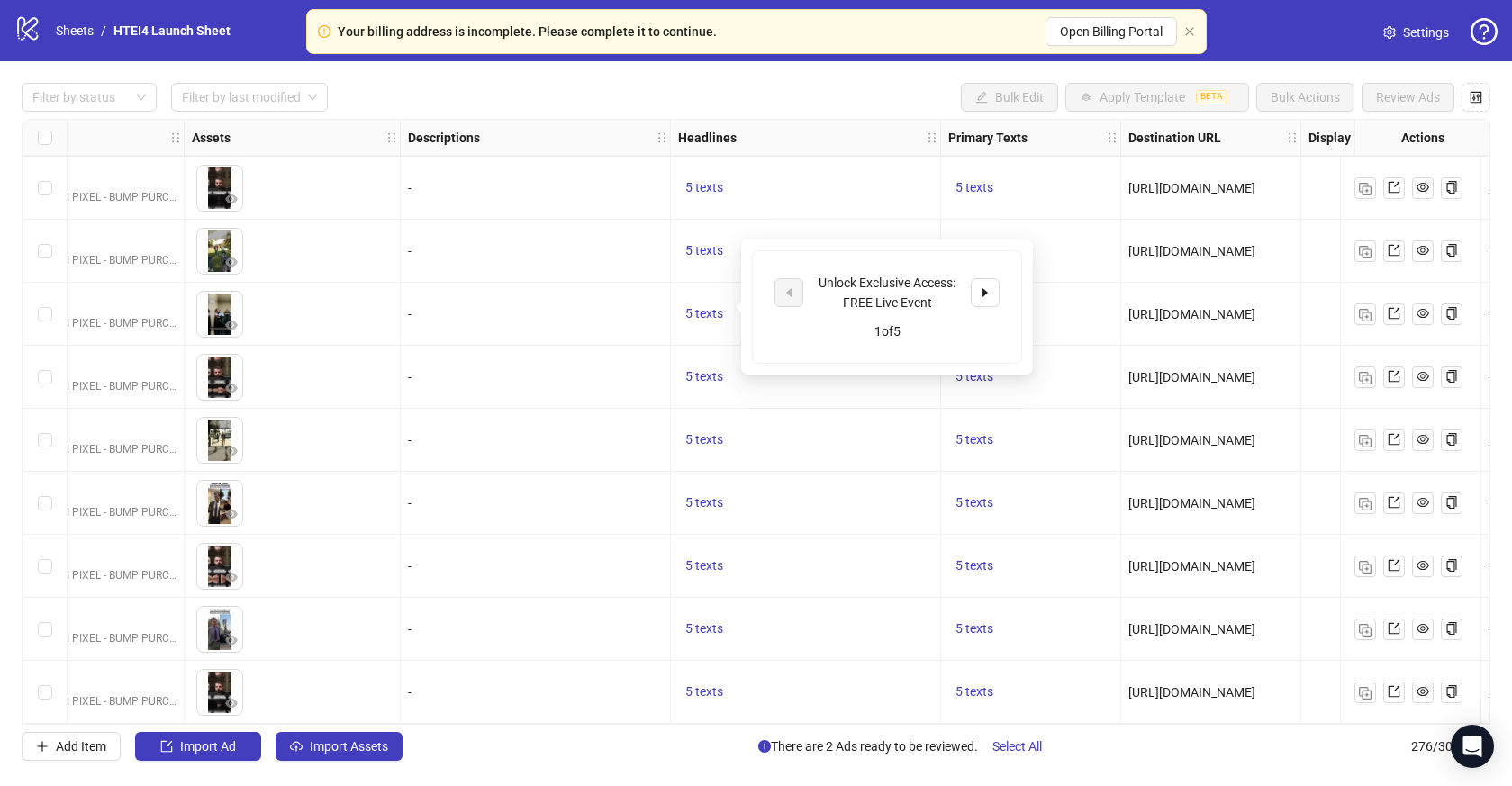
click at [1003, 301] on div "Unlock Exclusive Access: FREE Live Event 1 of 5" at bounding box center [887, 306] width 269 height 111
click at [990, 292] on icon "caret-right" at bounding box center [986, 293] width 13 height 13
click at [883, 283] on div "Act Fast! Free Training Awaits" at bounding box center [887, 293] width 149 height 40
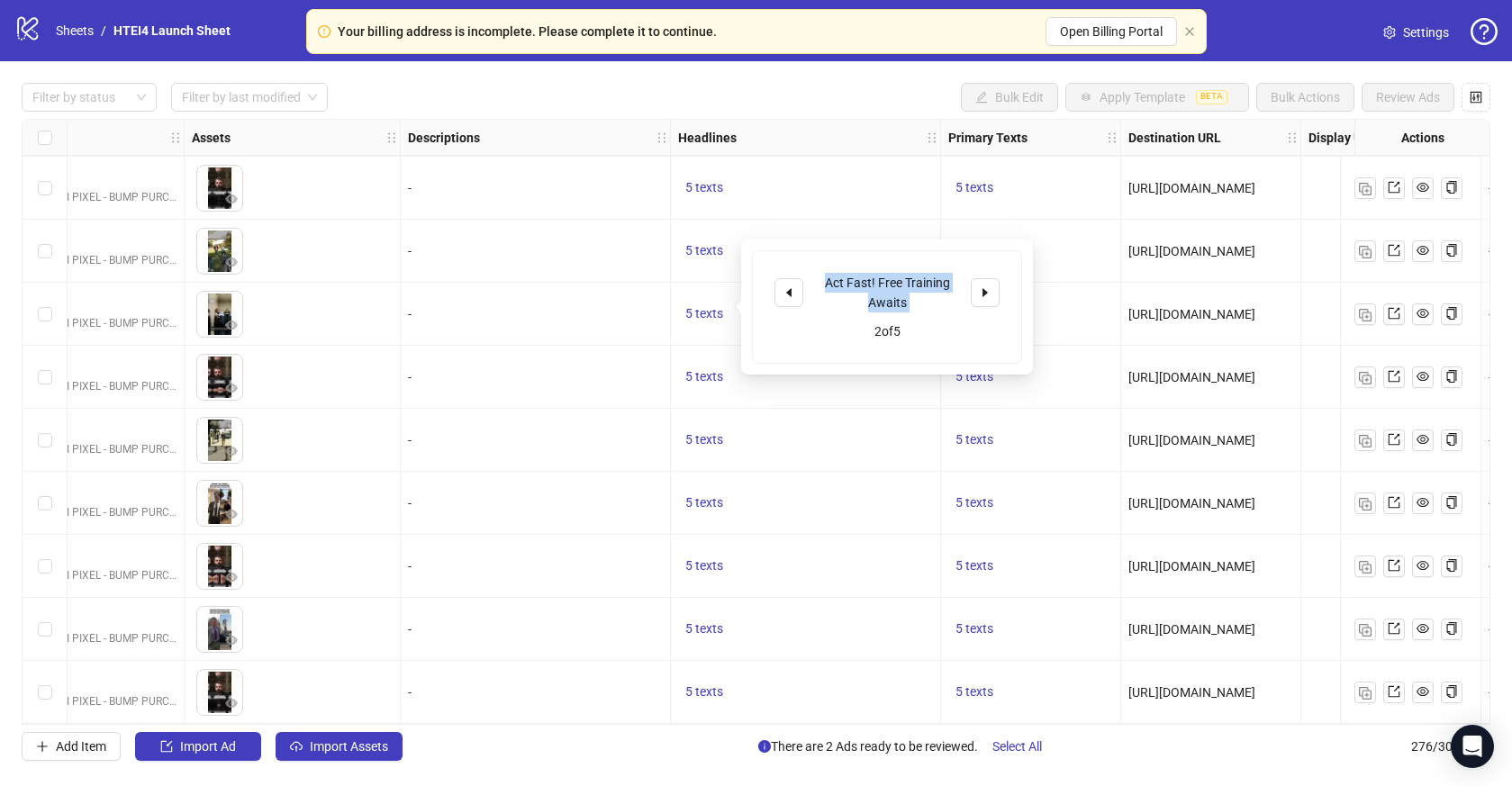
copy div "Act Fast! Free Training Awaits"
click at [977, 306] on button "button" at bounding box center [985, 292] width 29 height 29
click at [906, 308] on div "Live E-Commerce Training TONIGHT at 8 PM EST" at bounding box center [887, 293] width 149 height 40
click at [922, 303] on div "Live E-Commerce Training TONIGHT at 8 PM EST" at bounding box center [887, 293] width 149 height 40
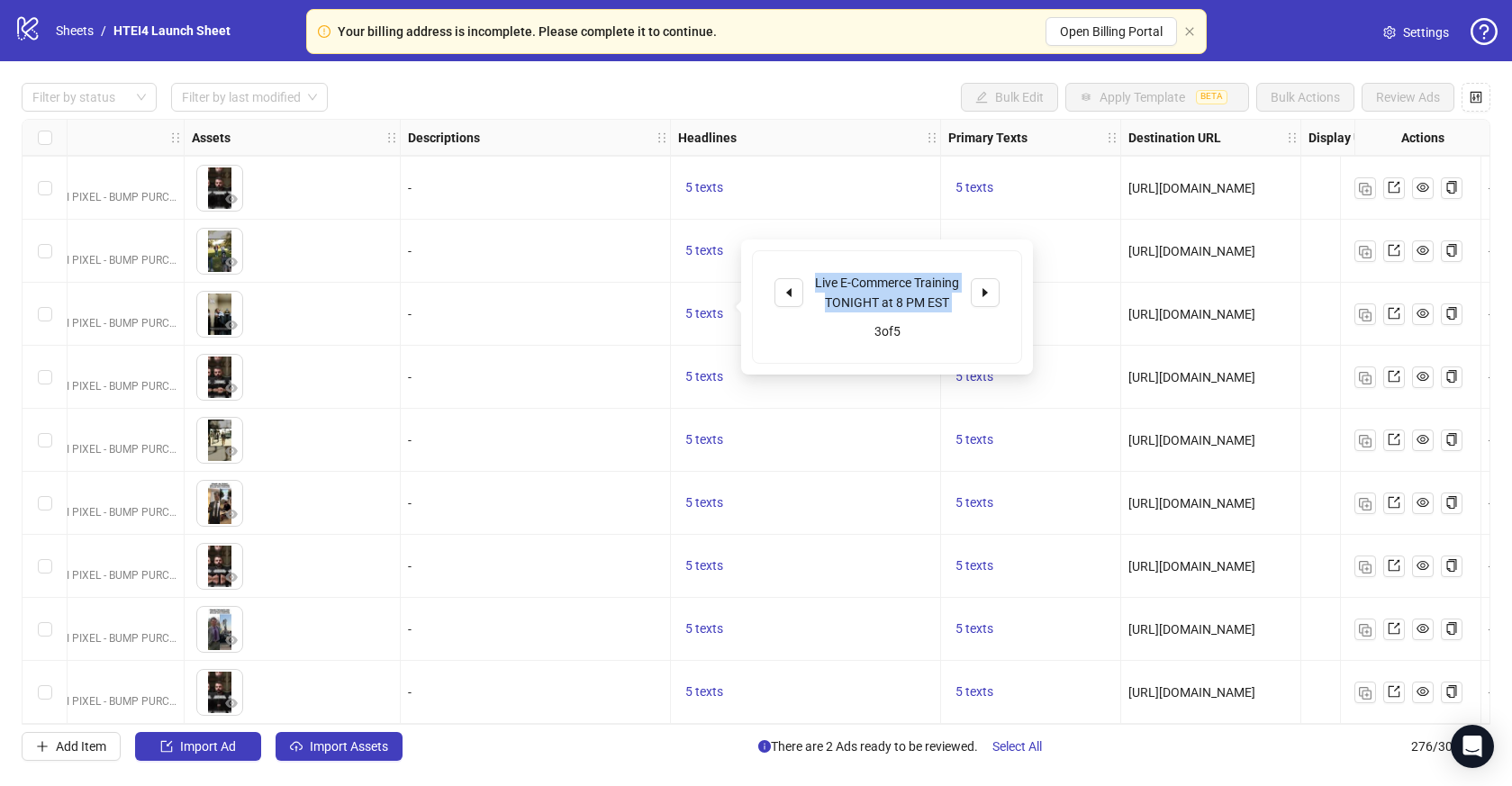
click at [922, 303] on div "Live E-Commerce Training TONIGHT at 8 PM EST" at bounding box center [887, 293] width 149 height 40
copy div "Live E-Commerce Training TONIGHT at 8 PM EST"
click at [979, 298] on span "button" at bounding box center [986, 293] width 13 height 15
click at [878, 300] on div "[FREE] Exclusive Training 8pm EST [DATE]" at bounding box center [887, 293] width 149 height 40
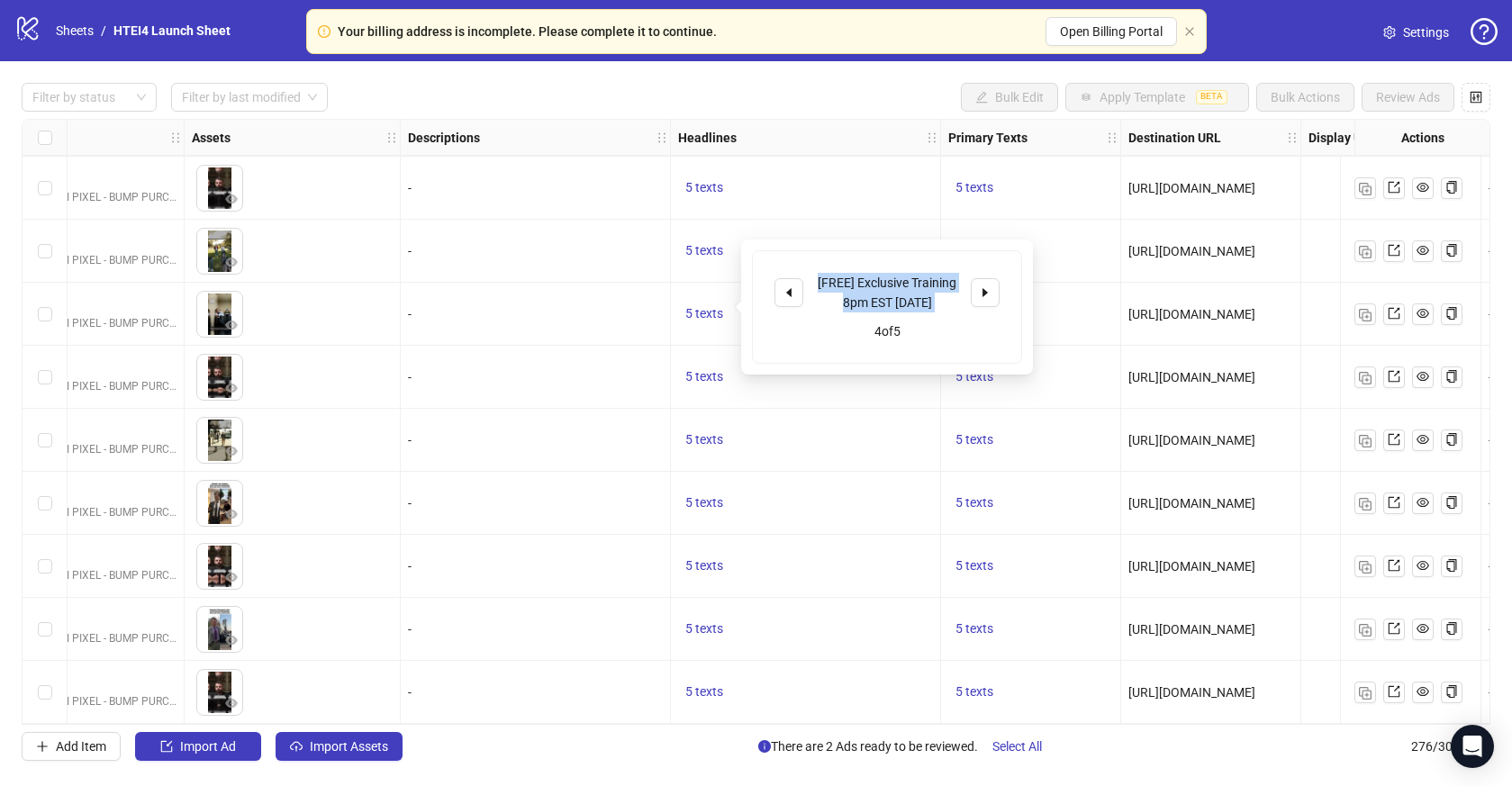
click at [878, 300] on div "[FREE] Exclusive Training 8pm EST [DATE]" at bounding box center [887, 293] width 149 height 40
copy div "[FREE] Exclusive Training 8pm EST [DATE]"
click at [983, 293] on icon "caret-right" at bounding box center [986, 293] width 6 height 9
click at [890, 287] on div "Tonight @ 8 PM: Master A.I x Ecommerce" at bounding box center [887, 293] width 149 height 40
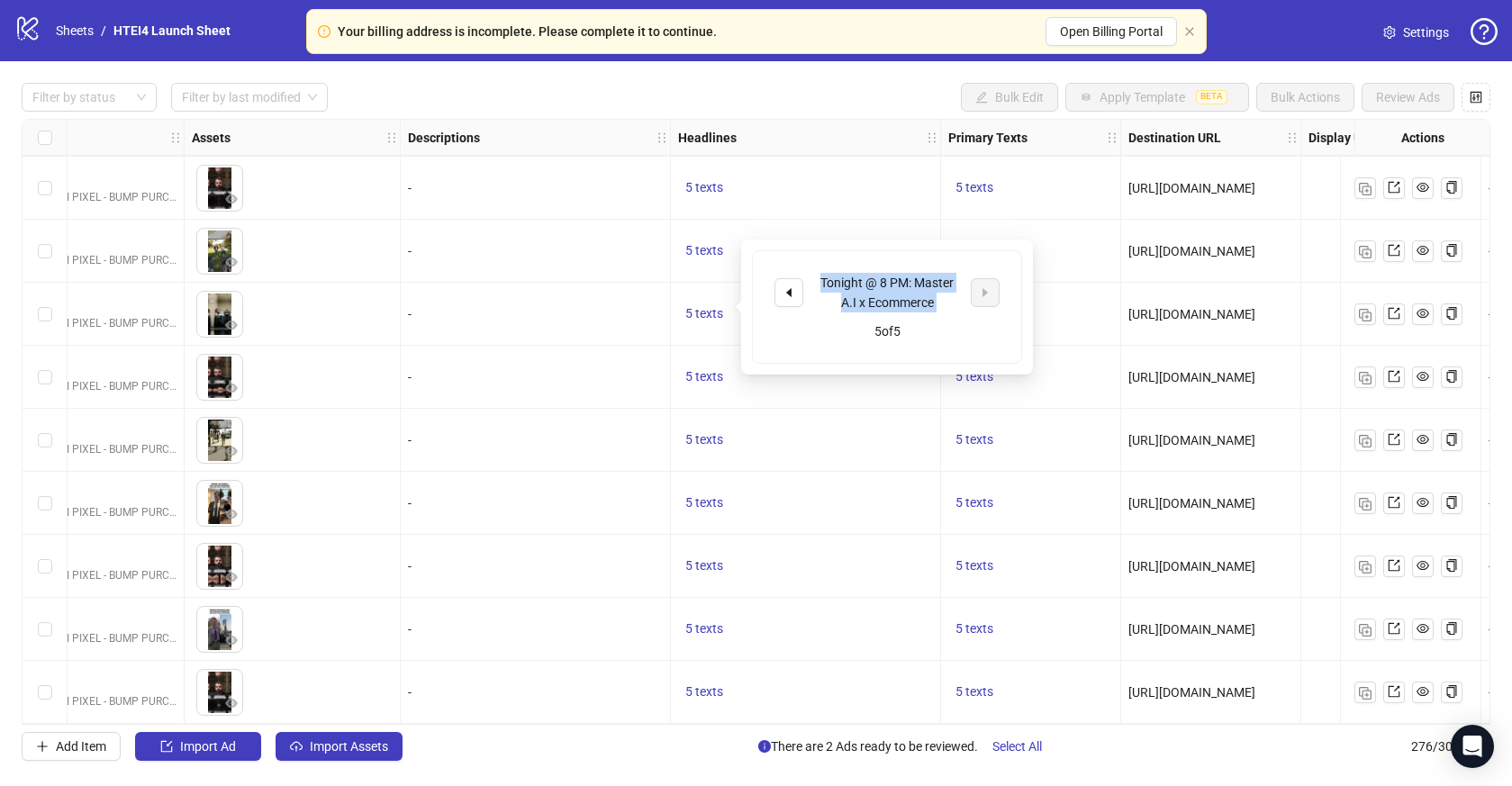
click at [890, 287] on div "Tonight @ 8 PM: Master A.I x Ecommerce" at bounding box center [887, 293] width 149 height 40
copy div "Tonight @ 8 PM: Master A.I x Ecommerce"
